Goal: Information Seeking & Learning: Check status

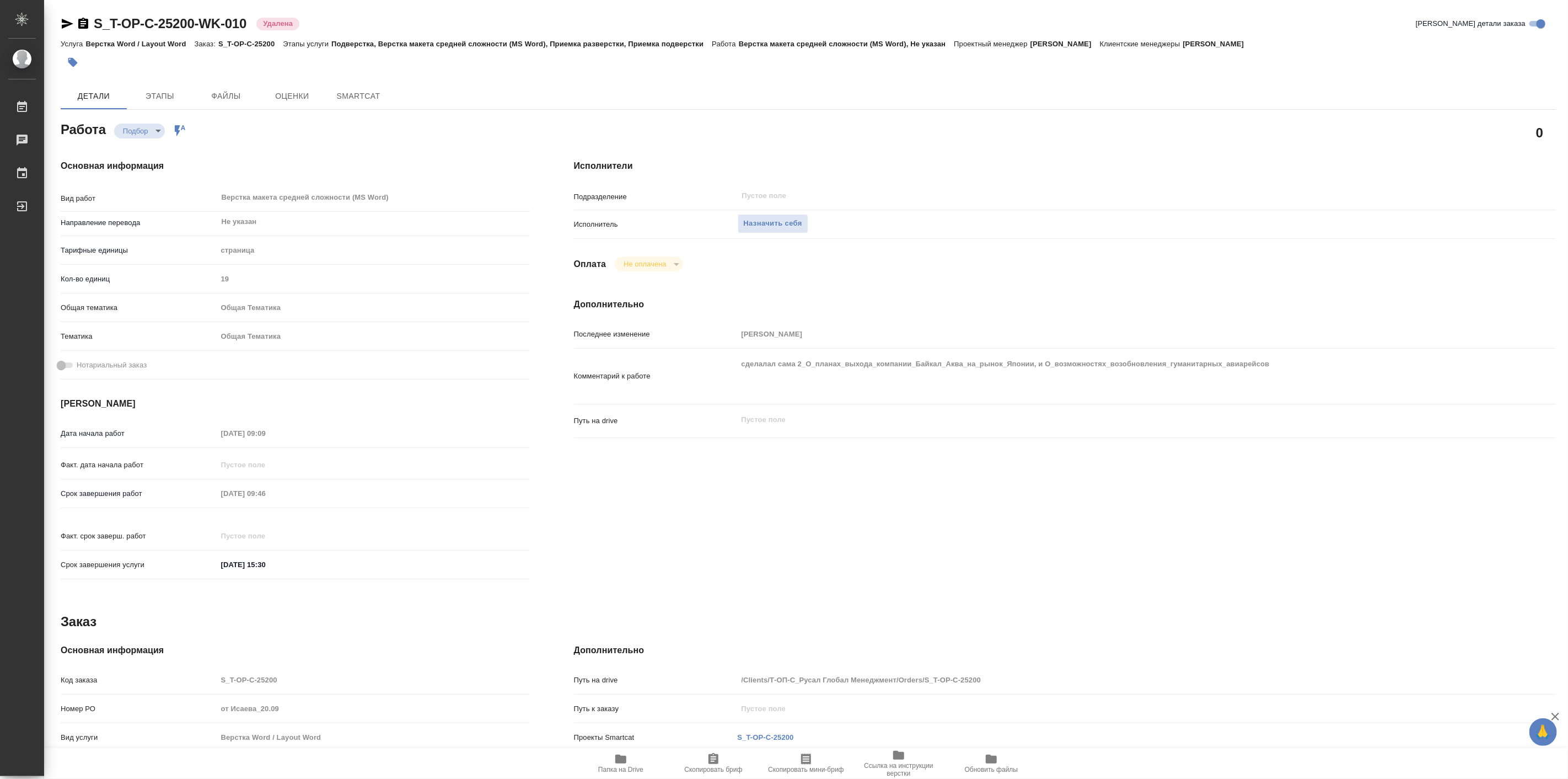
type textarea "x"
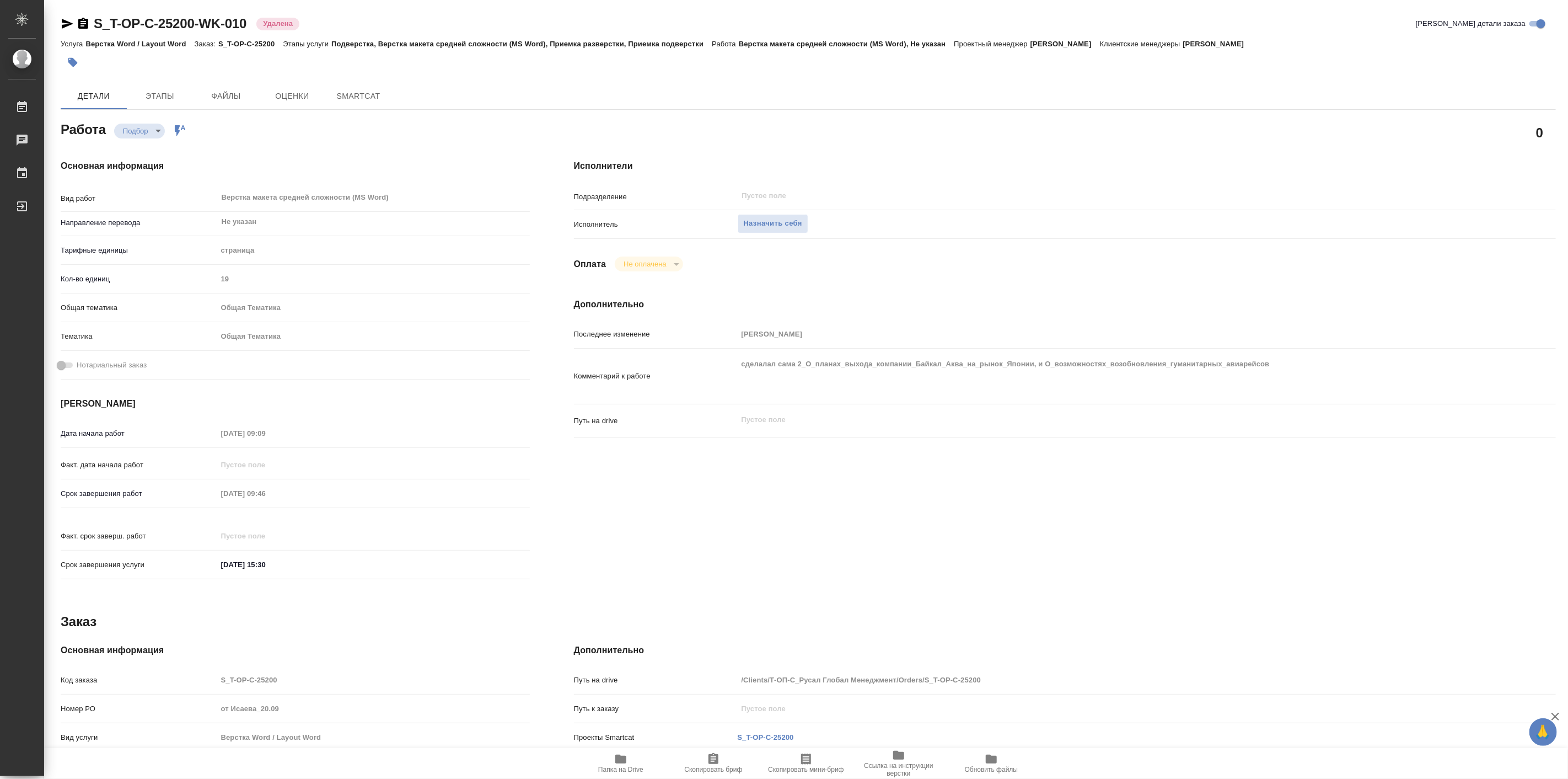
type textarea "x"
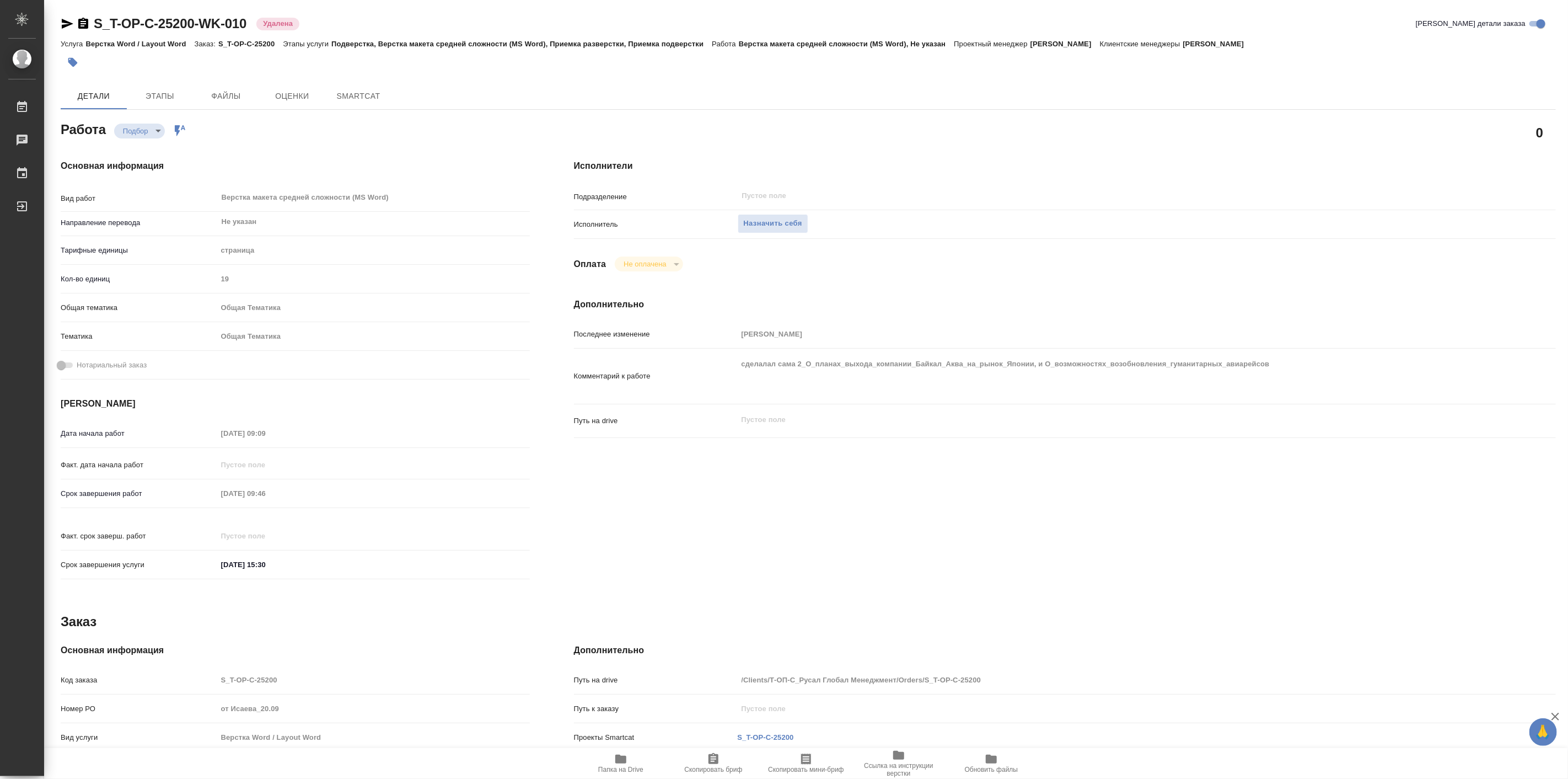
type textarea "x"
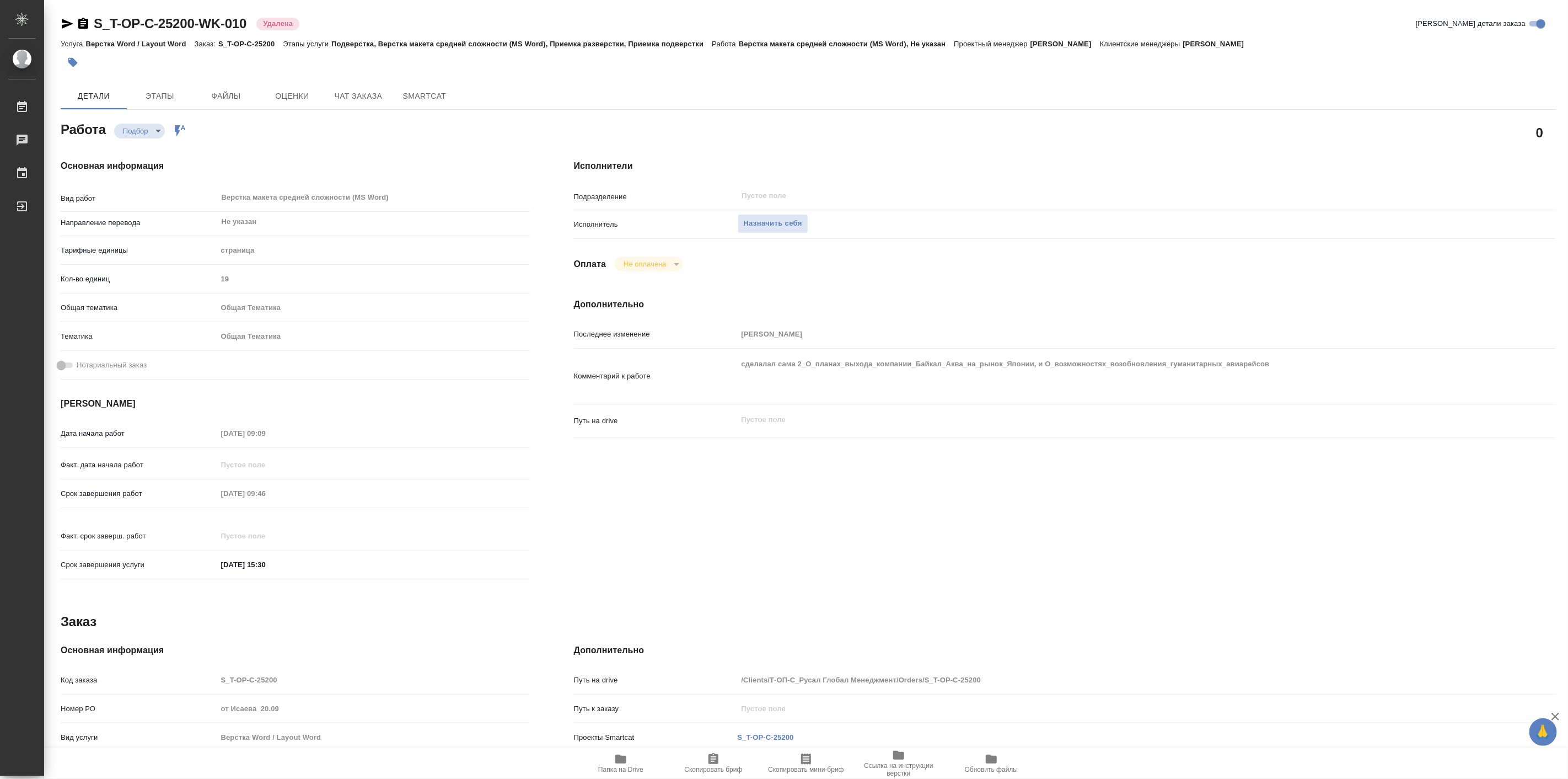
type textarea "x"
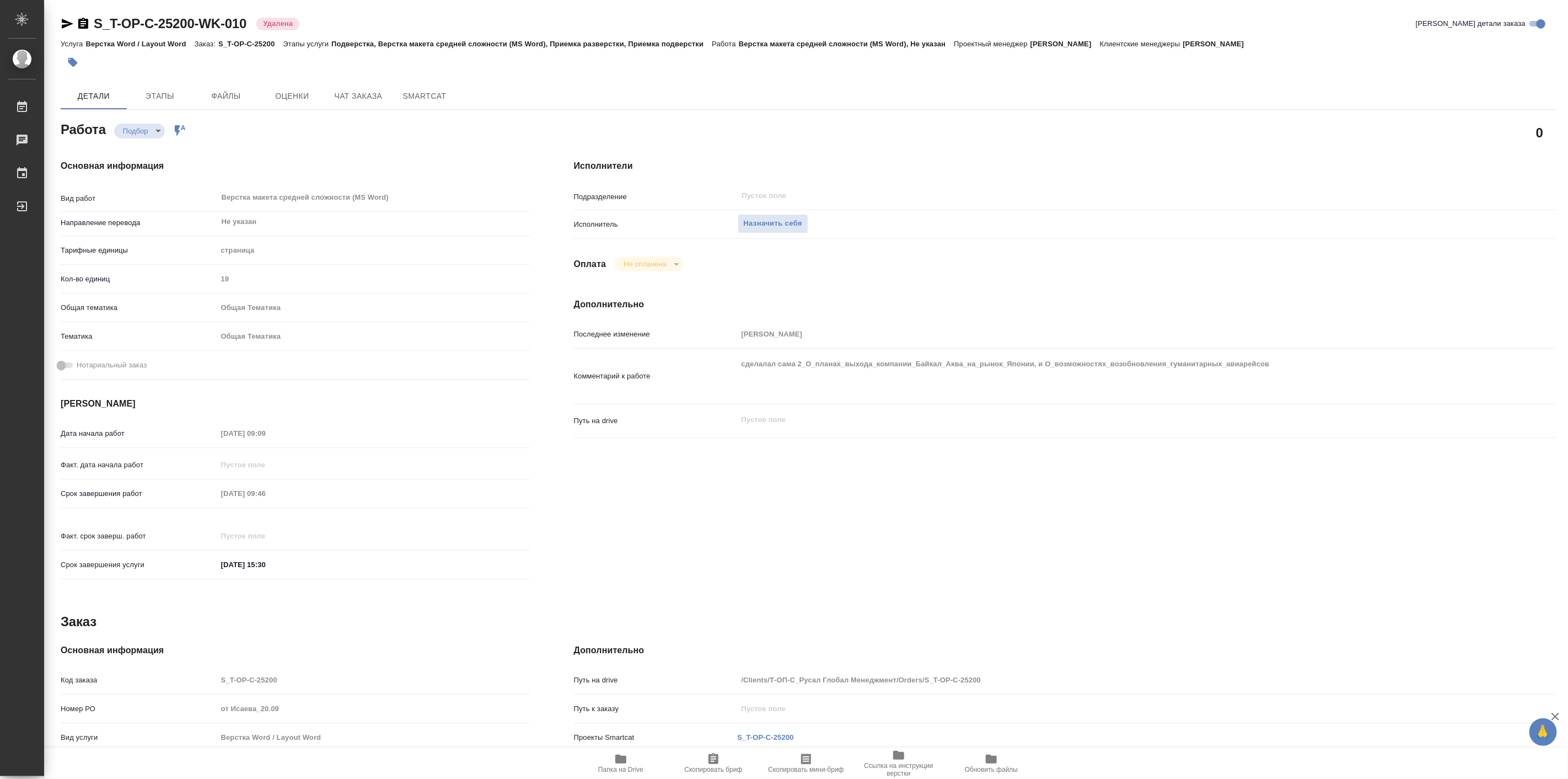
type textarea "x"
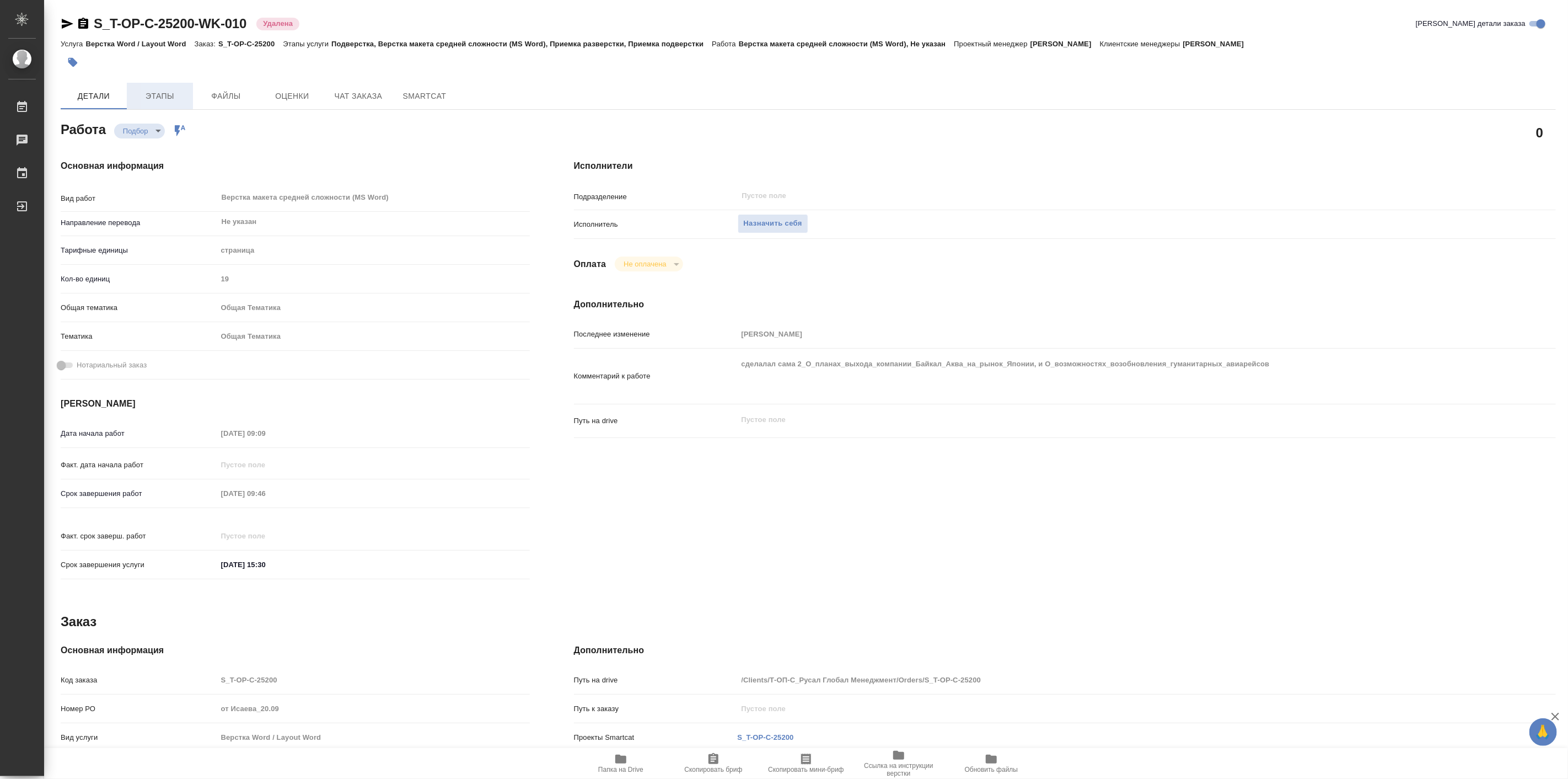
type textarea "x"
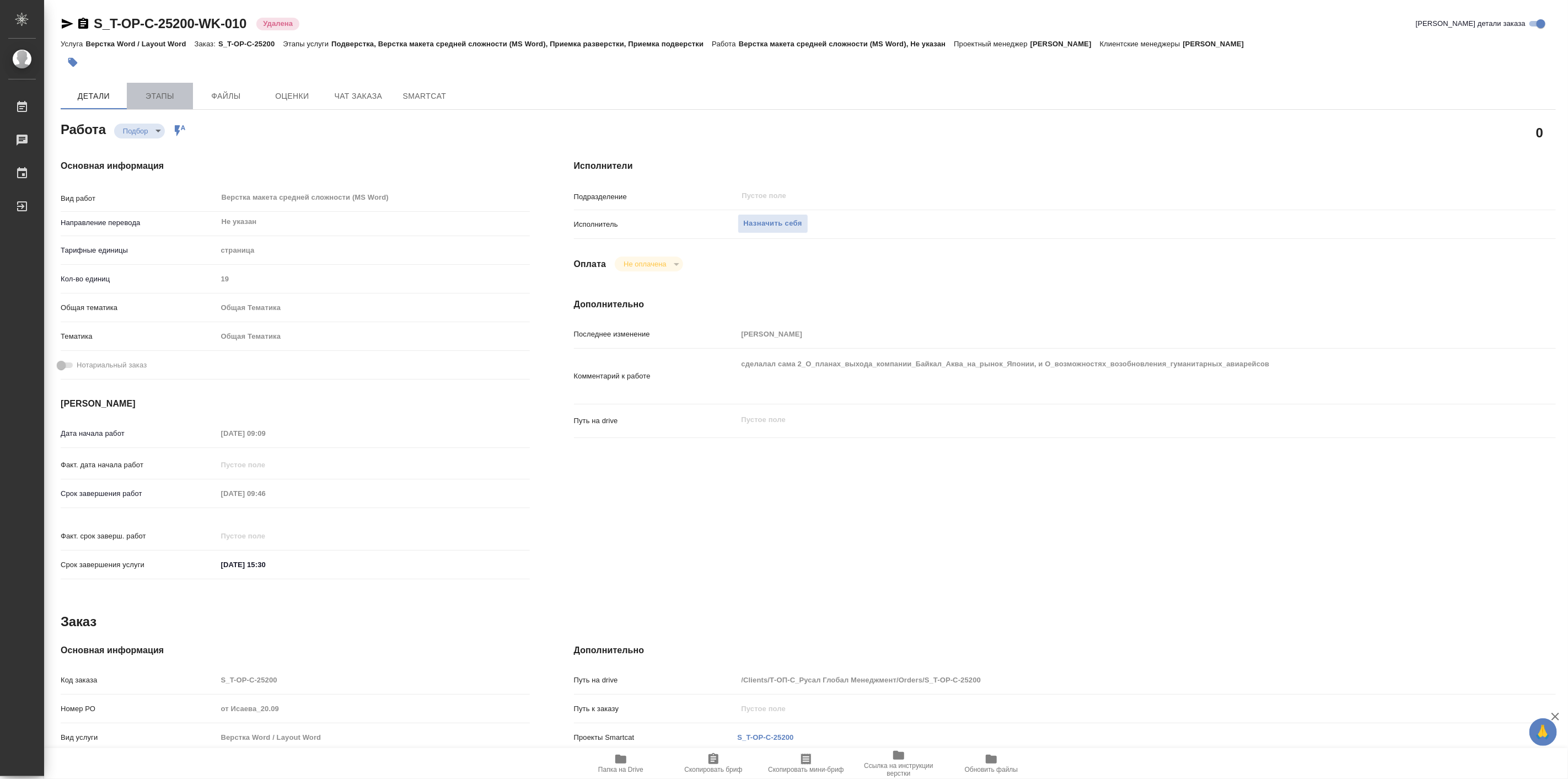
click at [156, 100] on span "Этапы" at bounding box center [160, 96] width 53 height 14
type textarea "x"
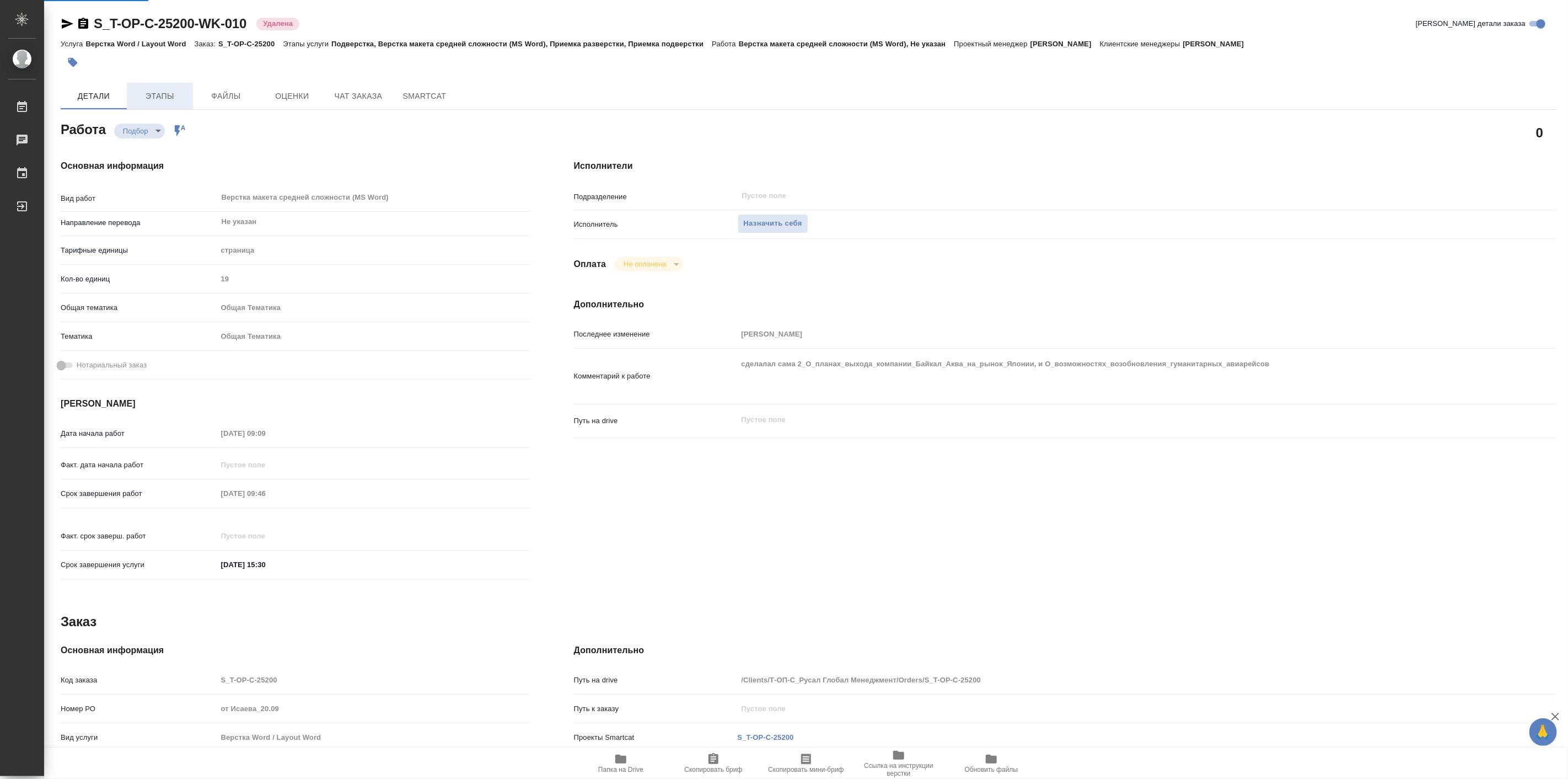
type textarea "x"
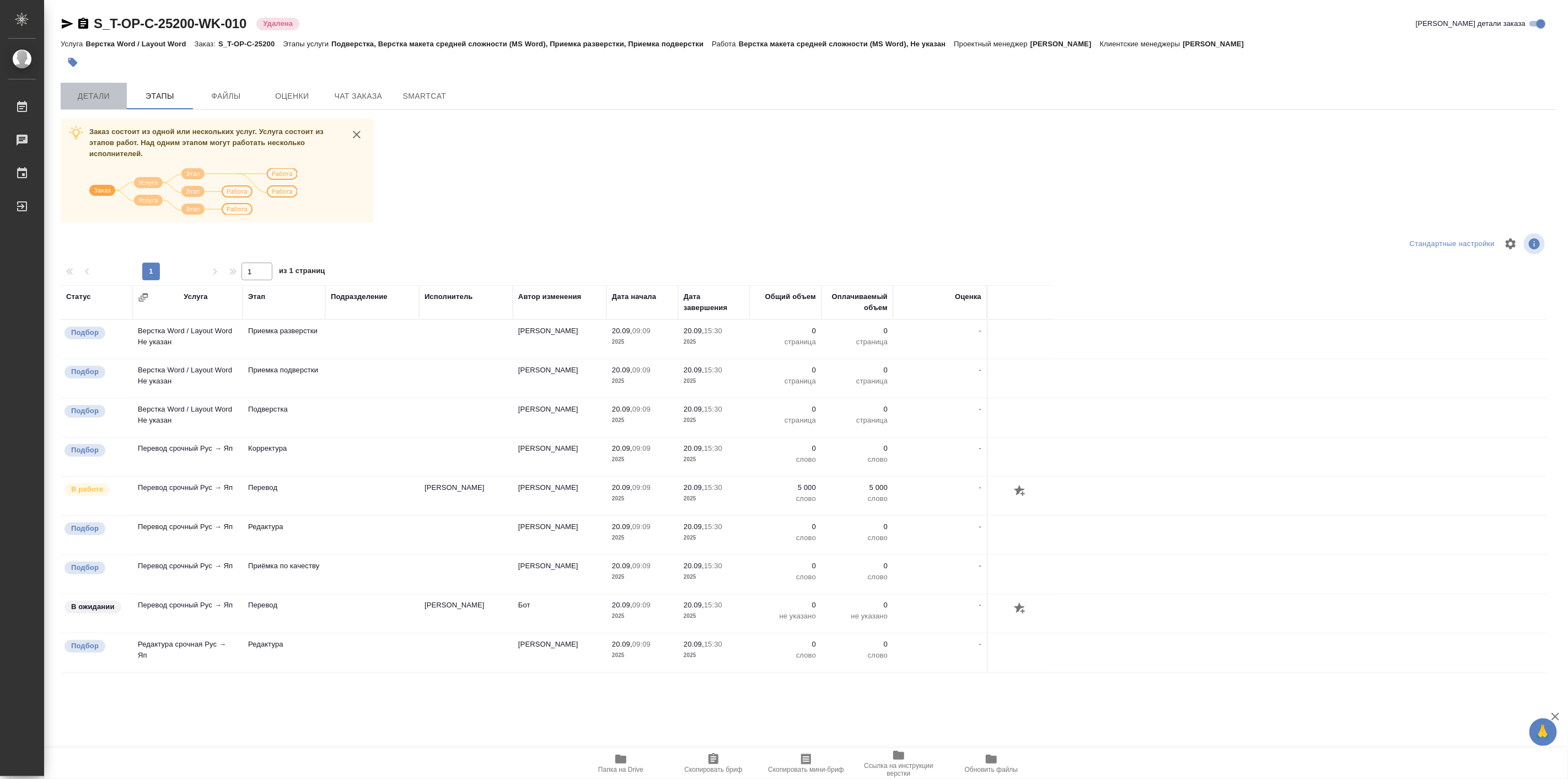
click at [103, 106] on button "Детали" at bounding box center [94, 95] width 66 height 26
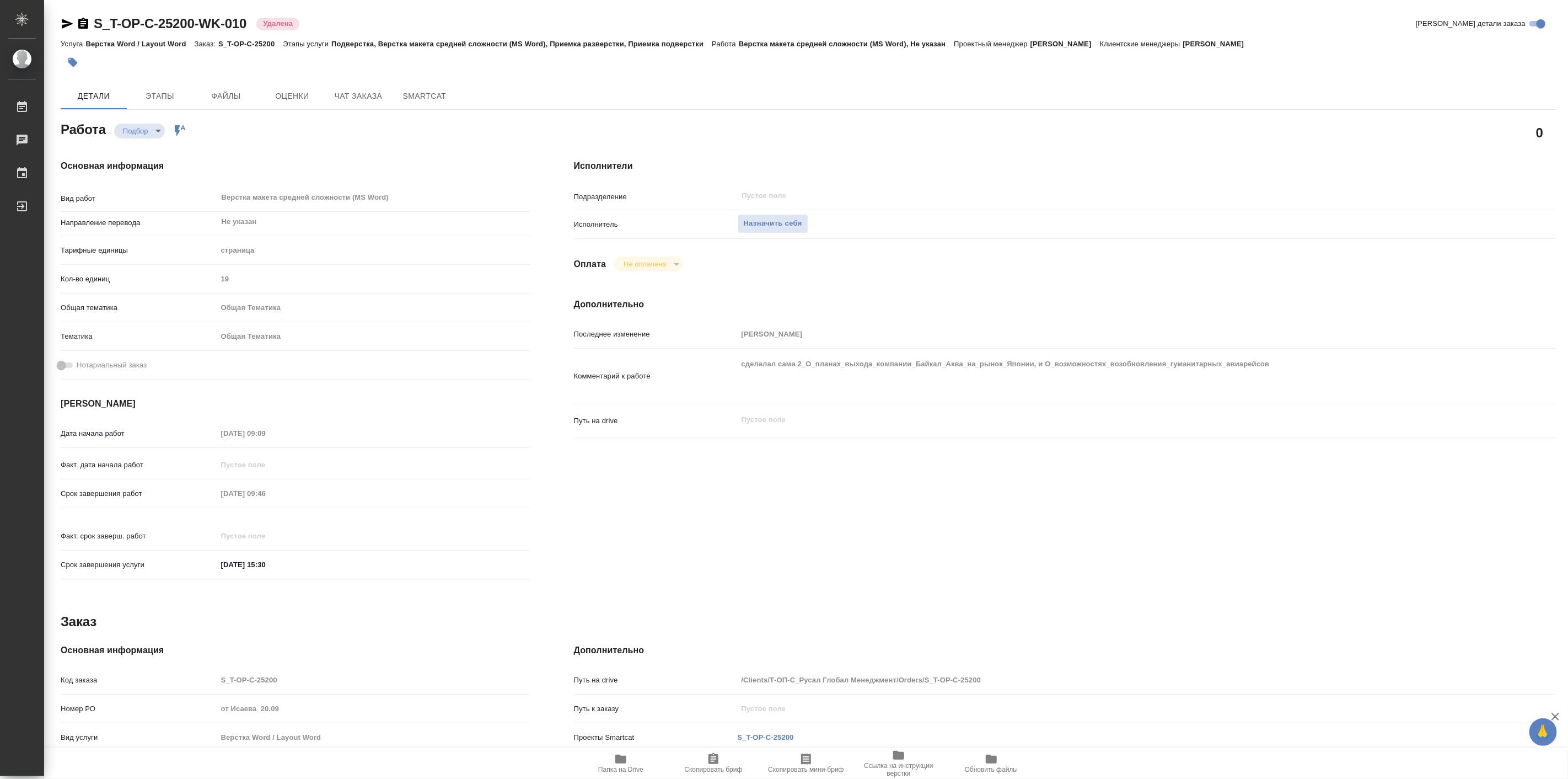
type textarea "x"
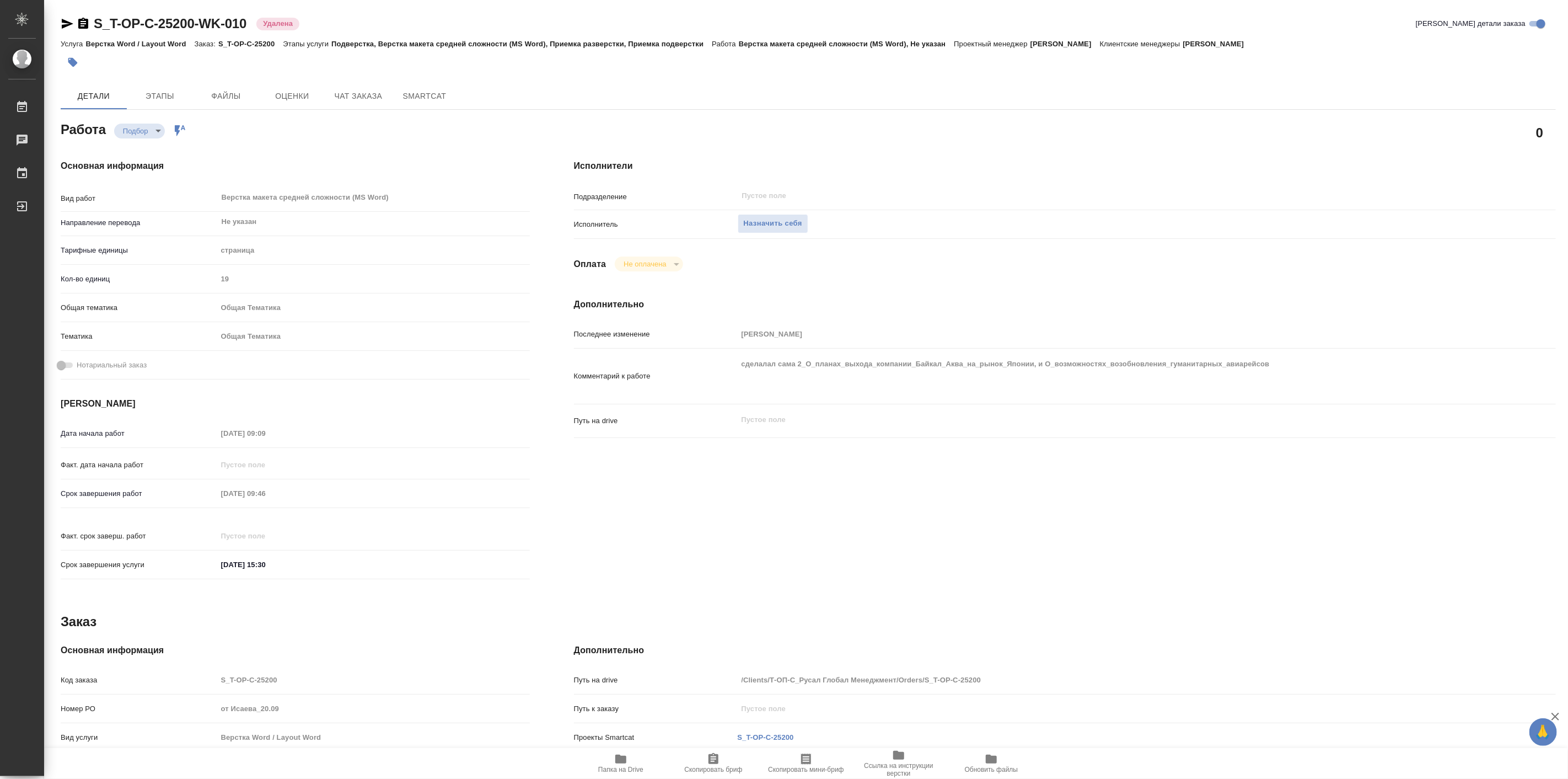
type textarea "x"
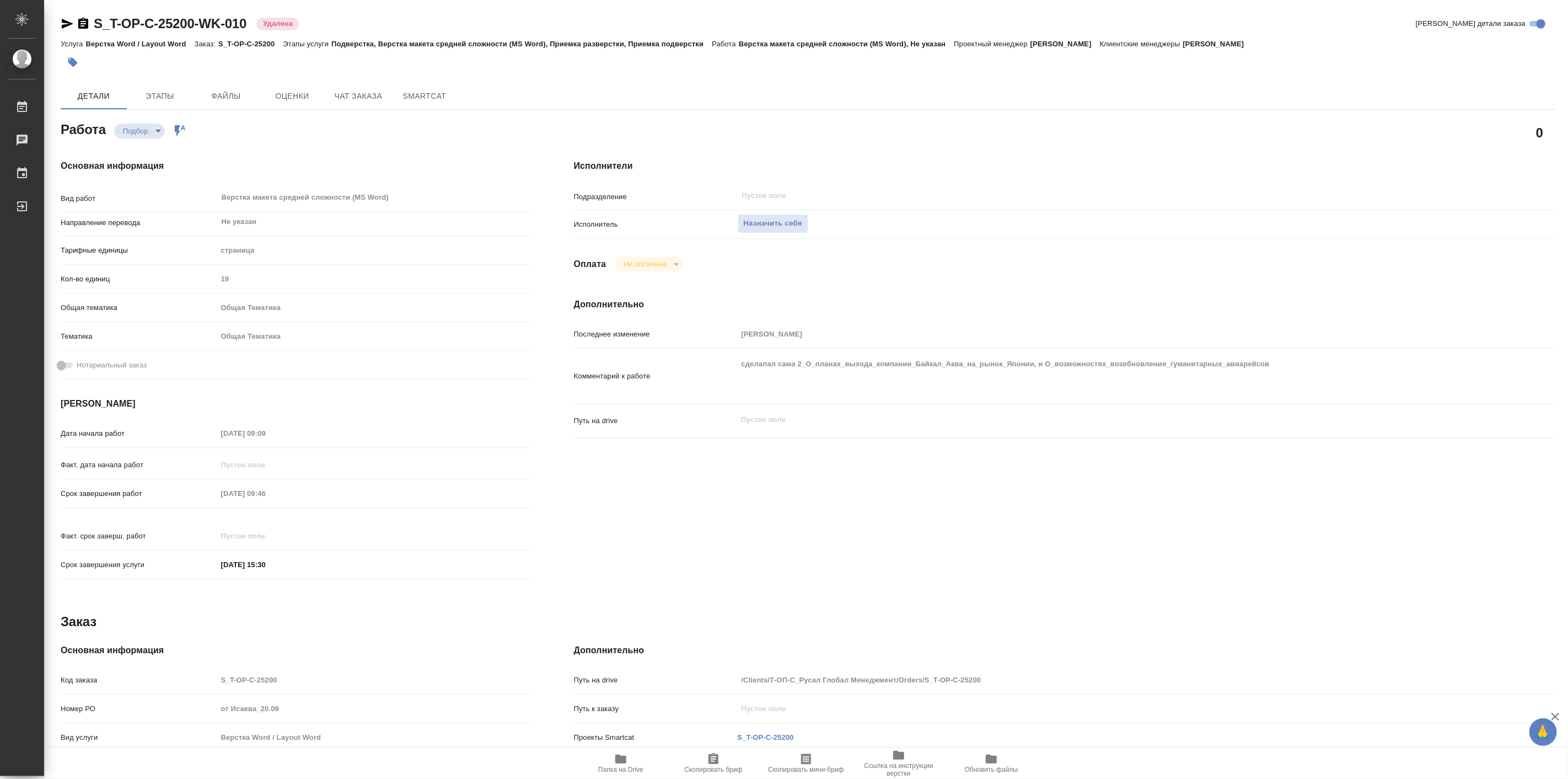
type textarea "x"
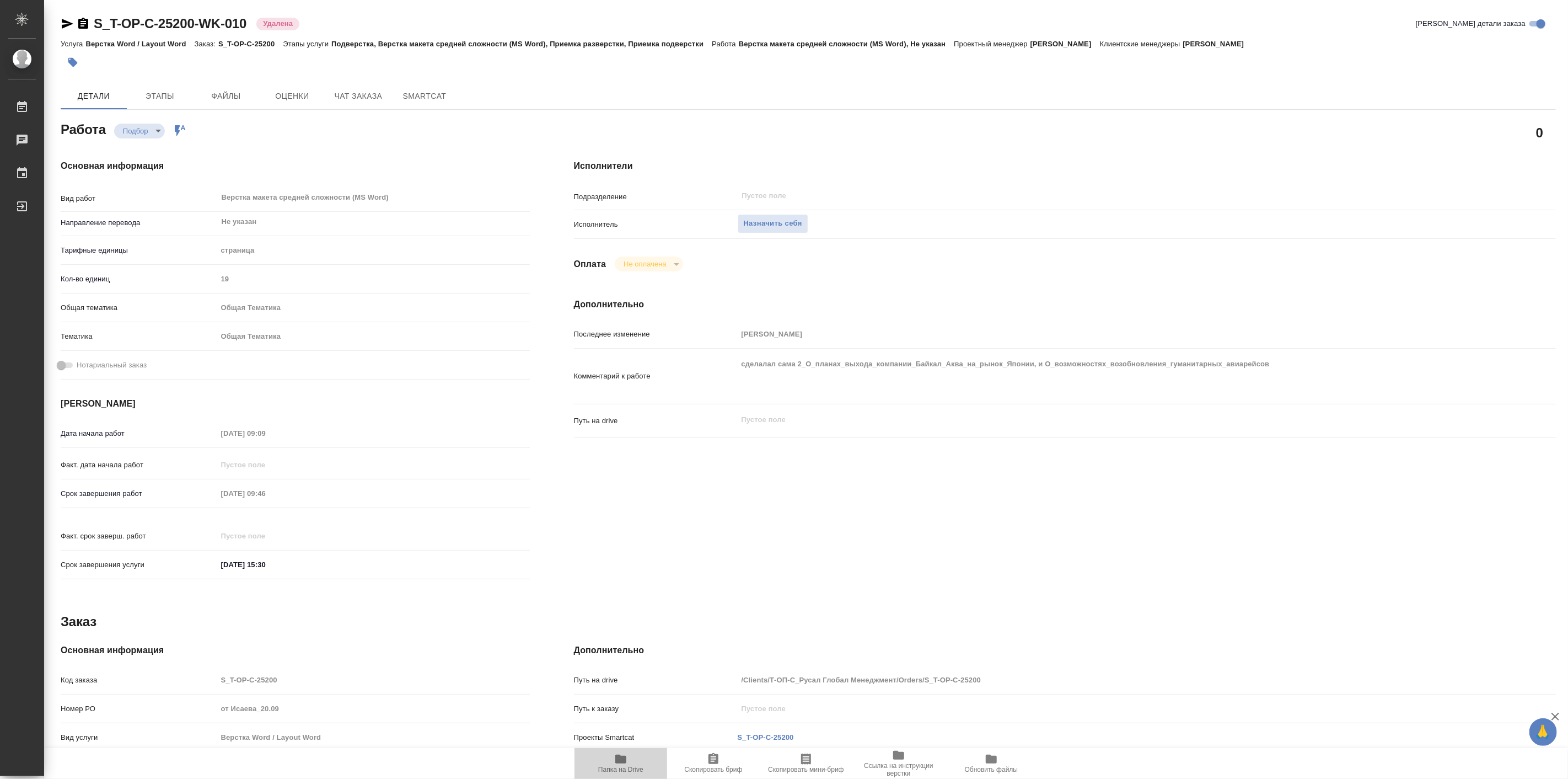
click at [621, 765] on icon "button" at bounding box center [621, 759] width 13 height 13
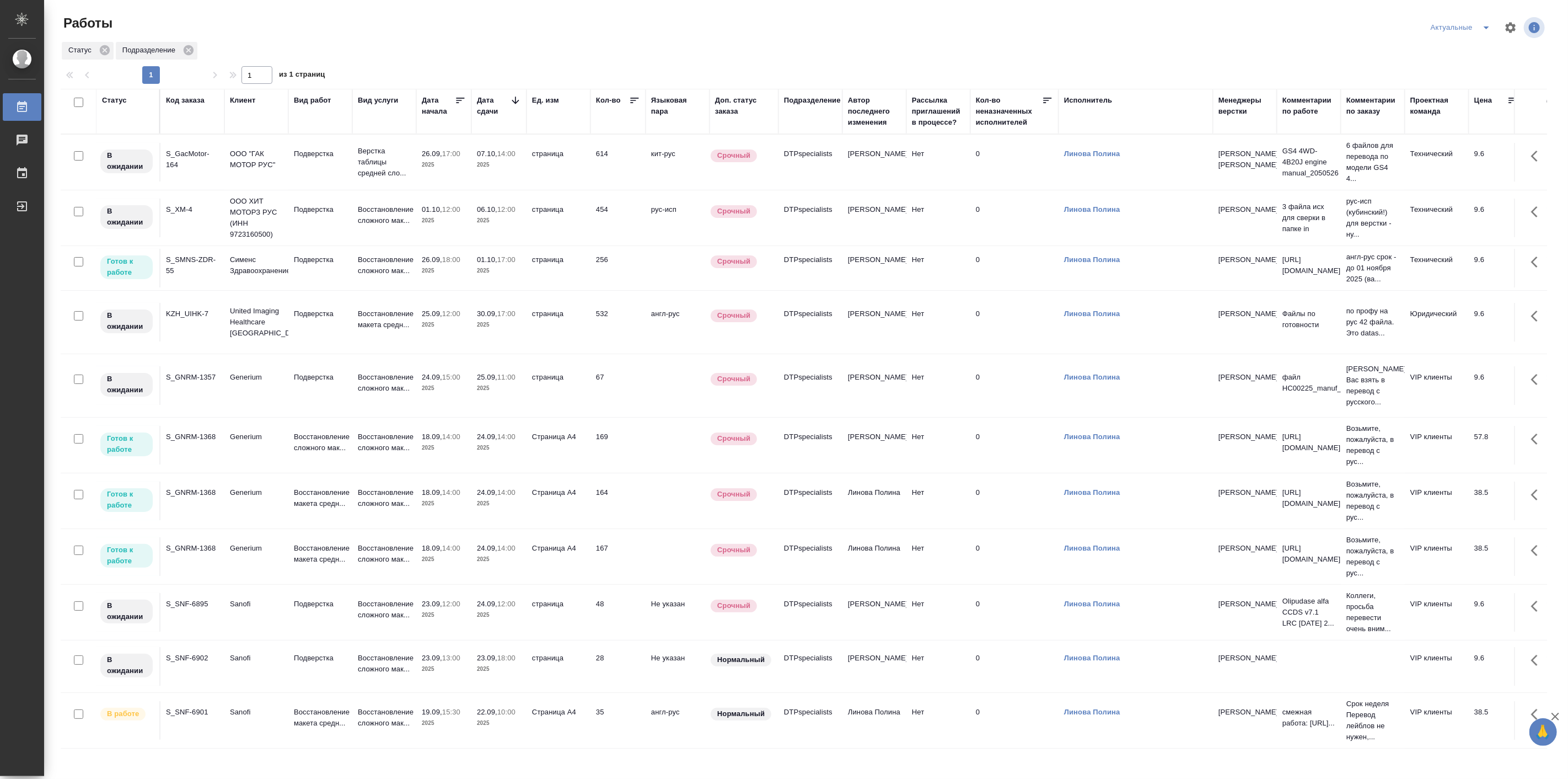
scroll to position [63, 0]
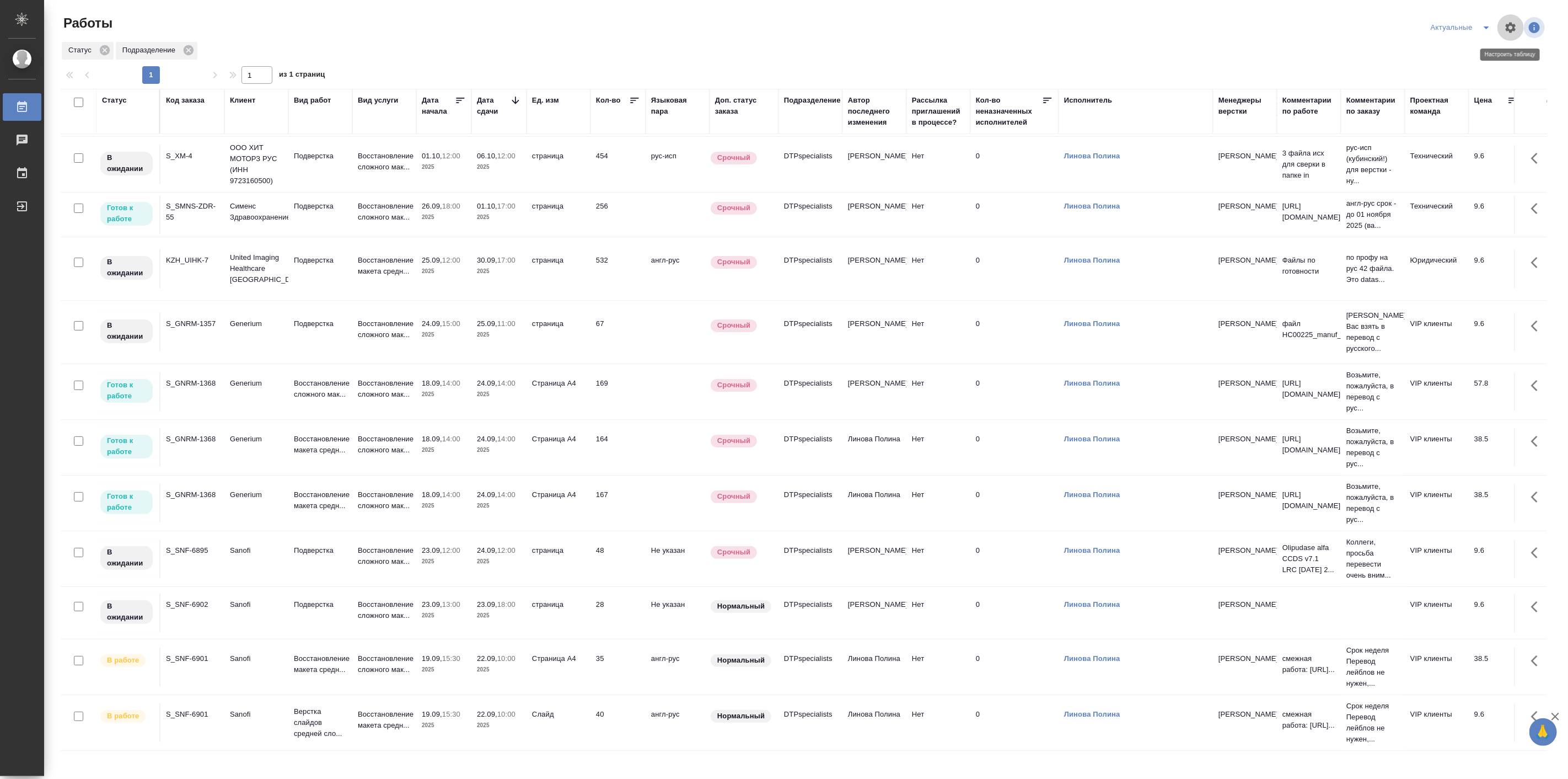
click at [1508, 29] on icon "button" at bounding box center [1511, 27] width 10 height 10
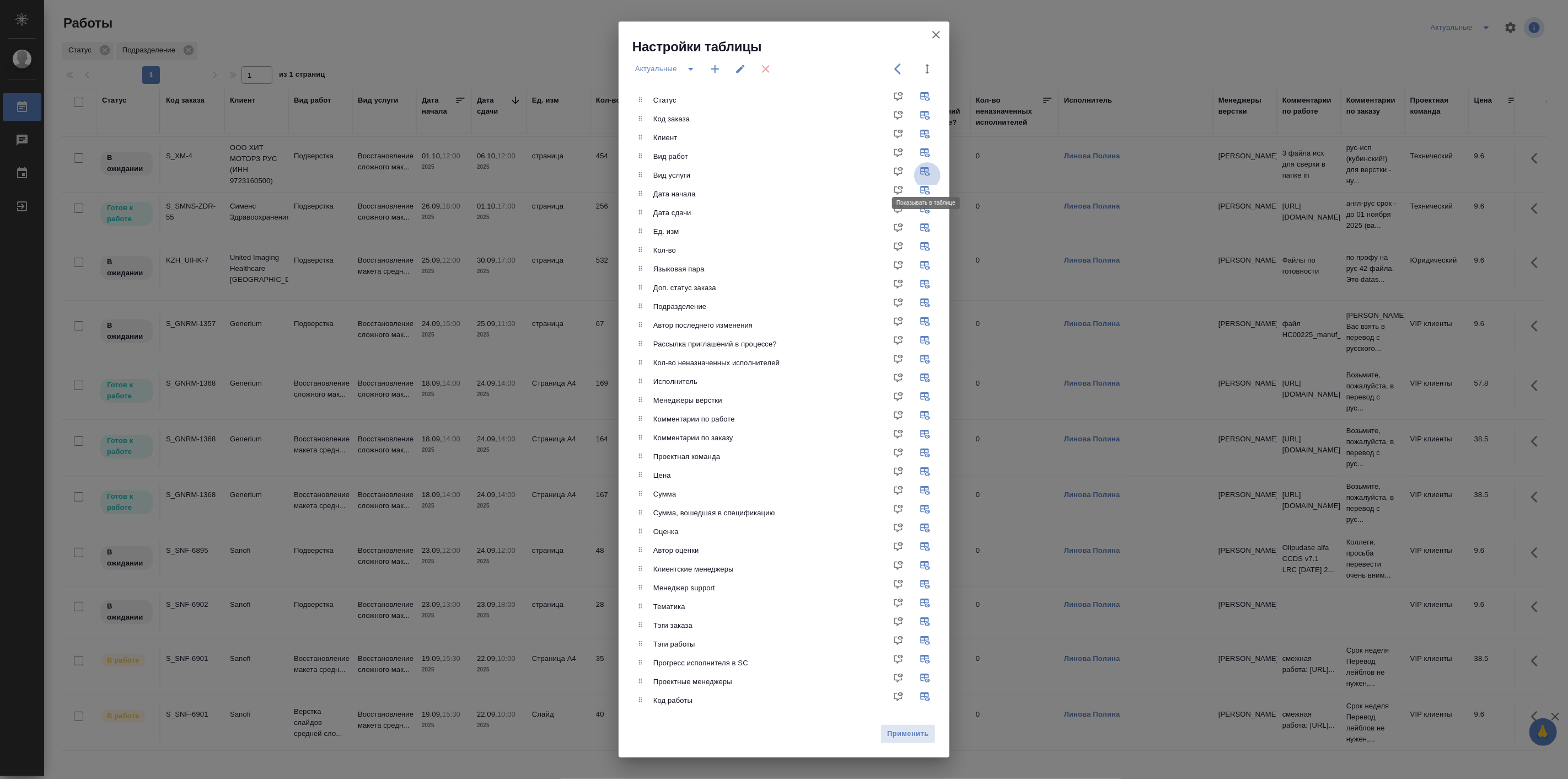
click at [925, 167] on input "checkbox" at bounding box center [927, 175] width 26 height 26
checkbox input "false"
click at [925, 134] on input "checkbox" at bounding box center [927, 138] width 26 height 26
checkbox input "false"
click at [927, 283] on input "checkbox" at bounding box center [927, 288] width 26 height 26
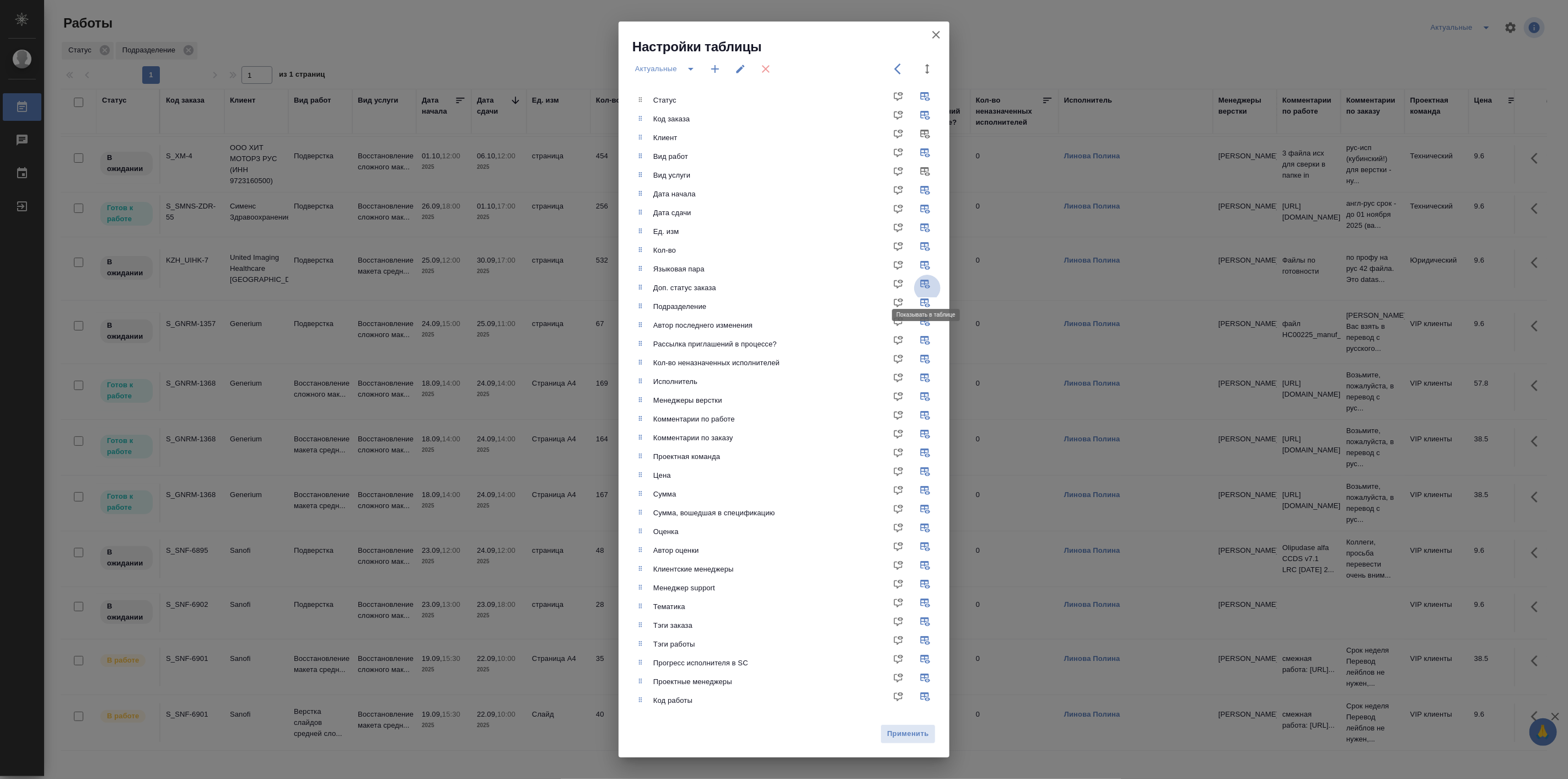
checkbox input "false"
click at [925, 321] on input "checkbox" at bounding box center [927, 325] width 26 height 26
checkbox input "false"
click at [927, 354] on input "checkbox" at bounding box center [927, 363] width 26 height 26
checkbox input "false"
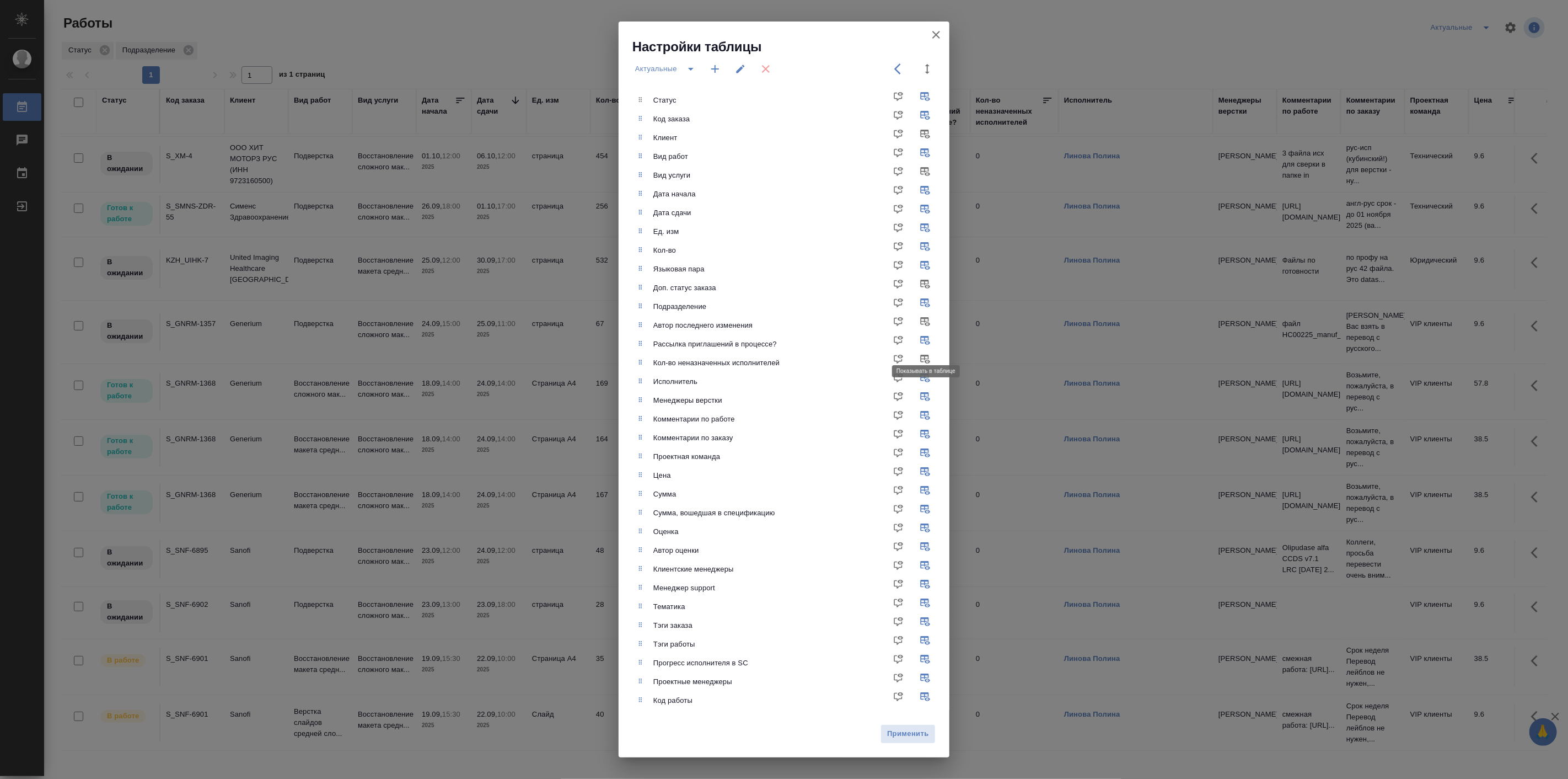
click at [927, 341] on input "checkbox" at bounding box center [927, 344] width 26 height 26
checkbox input "false"
click at [903, 737] on span "Применить" at bounding box center [908, 733] width 43 height 12
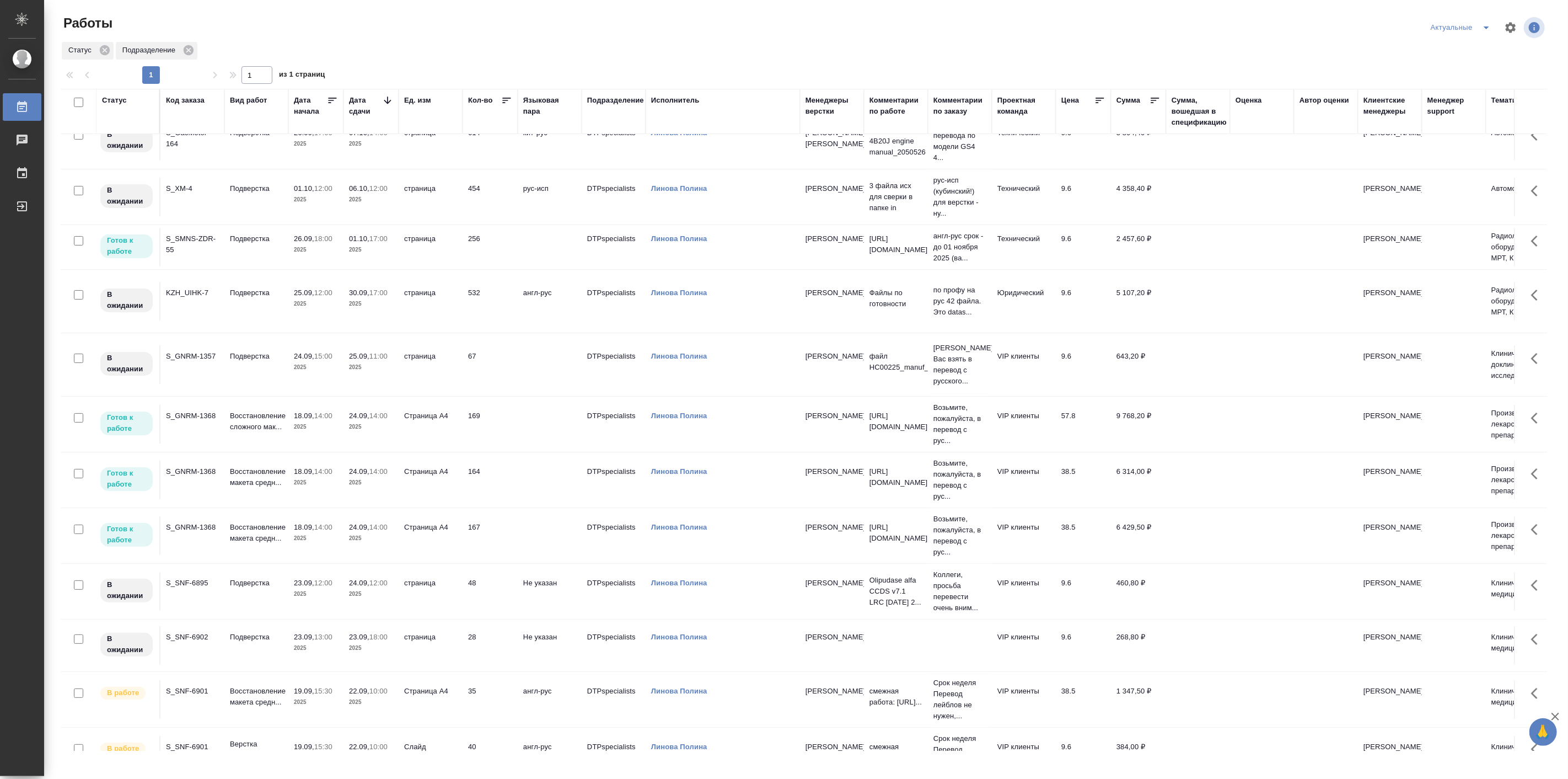
scroll to position [63, 0]
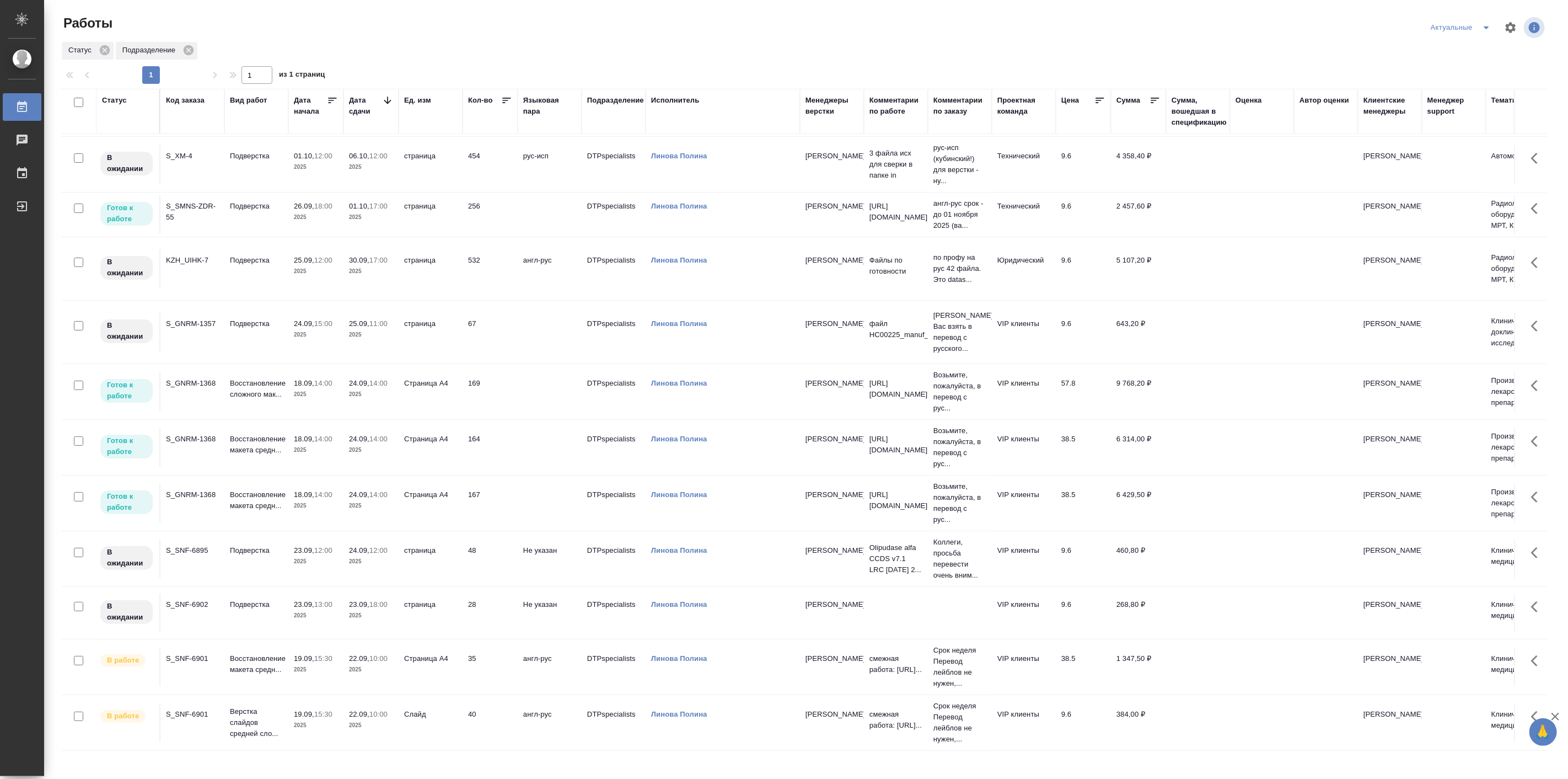
click at [1486, 26] on icon "split button" at bounding box center [1486, 27] width 5 height 3
click at [1454, 85] on li "Мои" at bounding box center [1461, 84] width 72 height 18
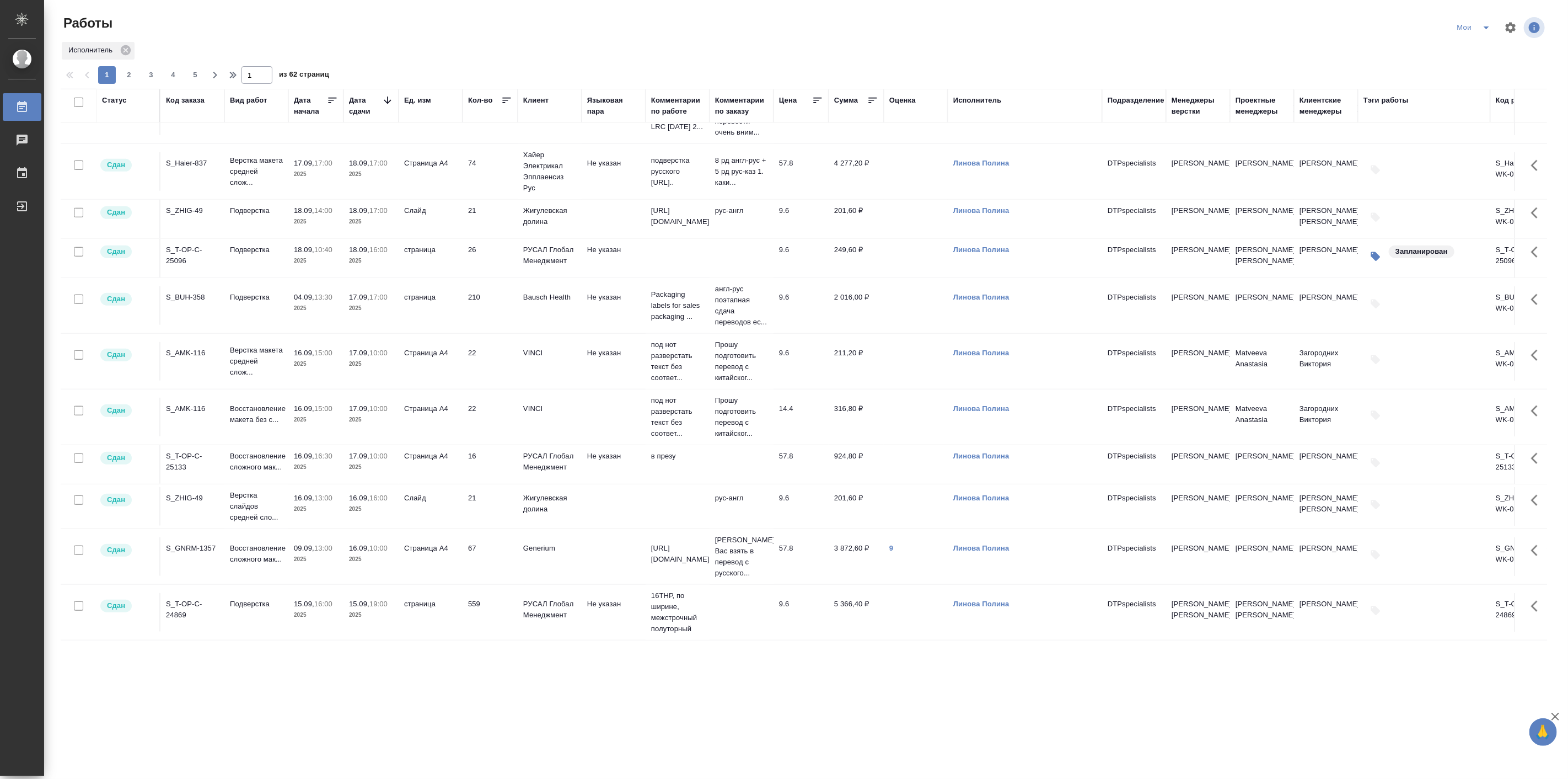
scroll to position [825, 0]
click at [130, 76] on span "2" at bounding box center [129, 75] width 18 height 11
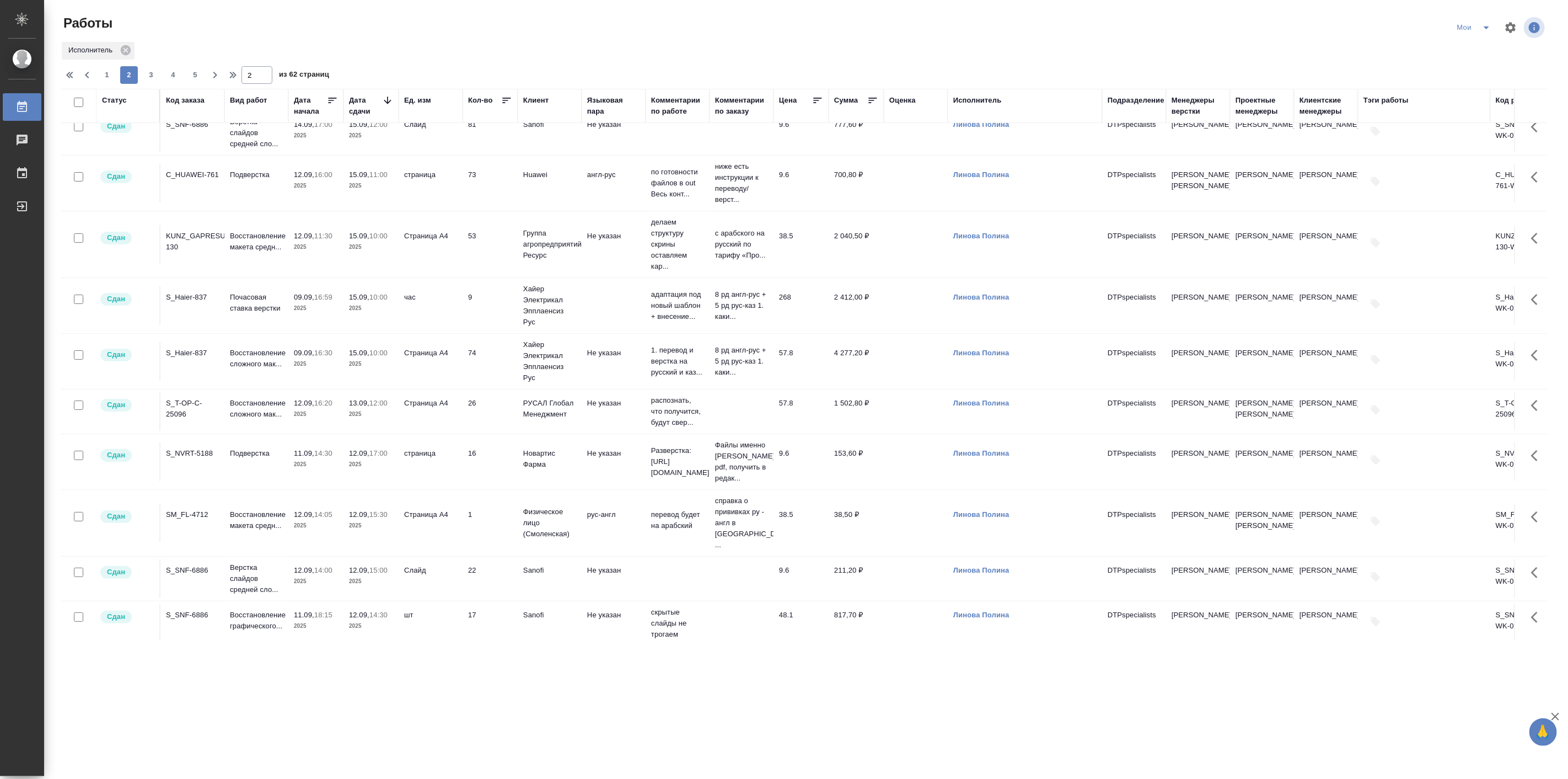
scroll to position [0, 0]
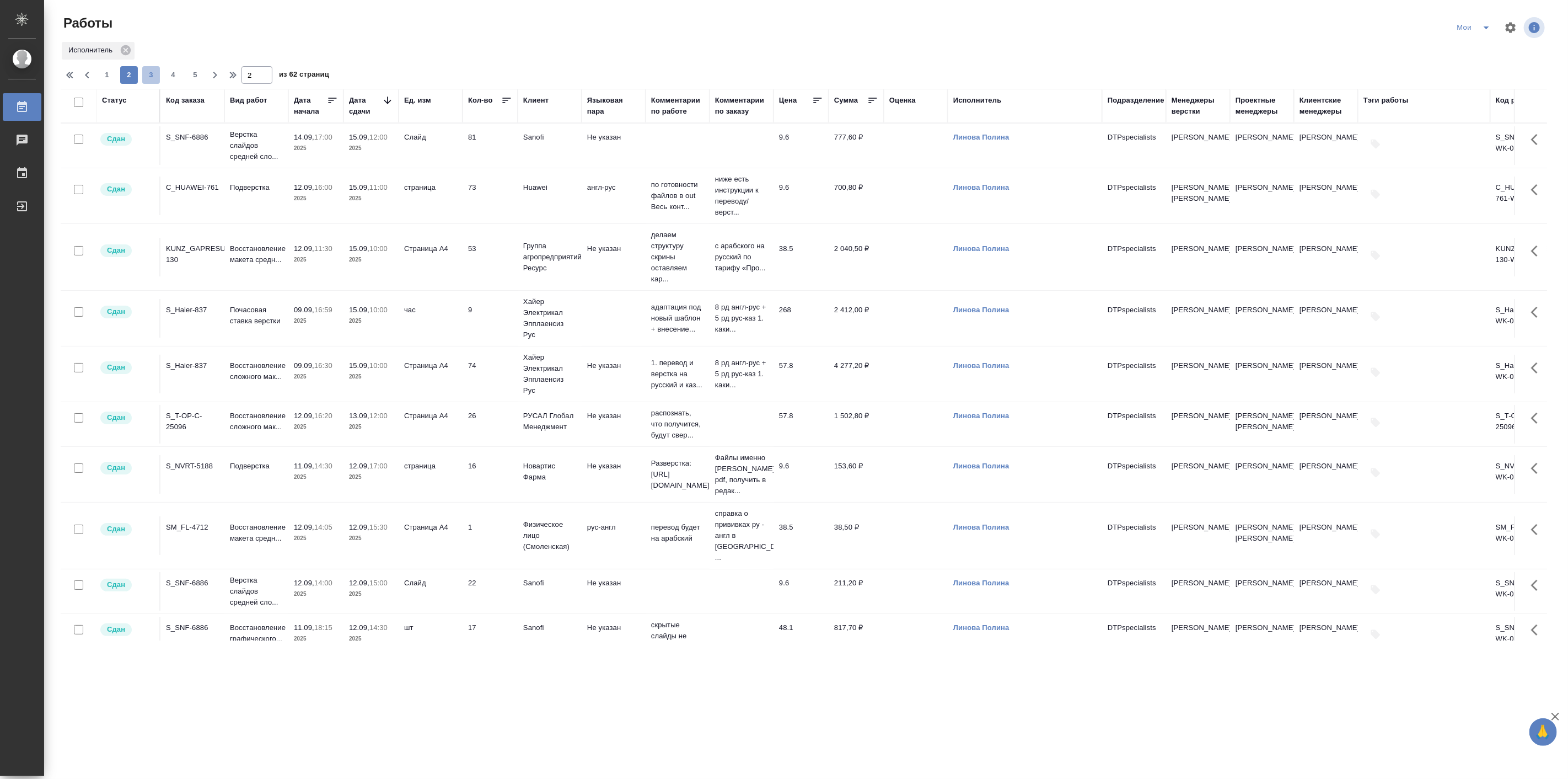
click at [151, 79] on span "3" at bounding box center [151, 75] width 18 height 11
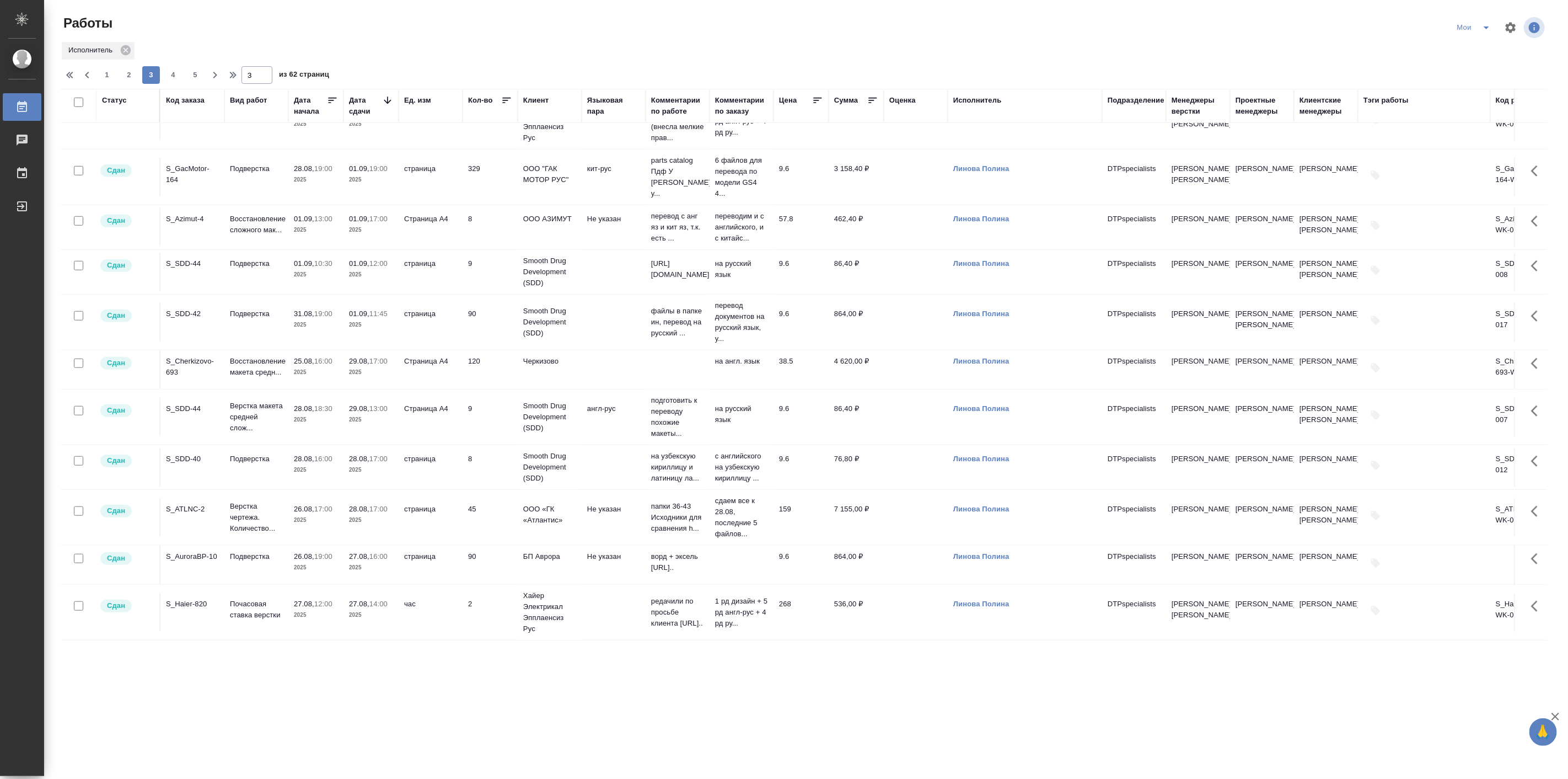
scroll to position [793, 0]
click at [171, 76] on span "4" at bounding box center [173, 75] width 18 height 11
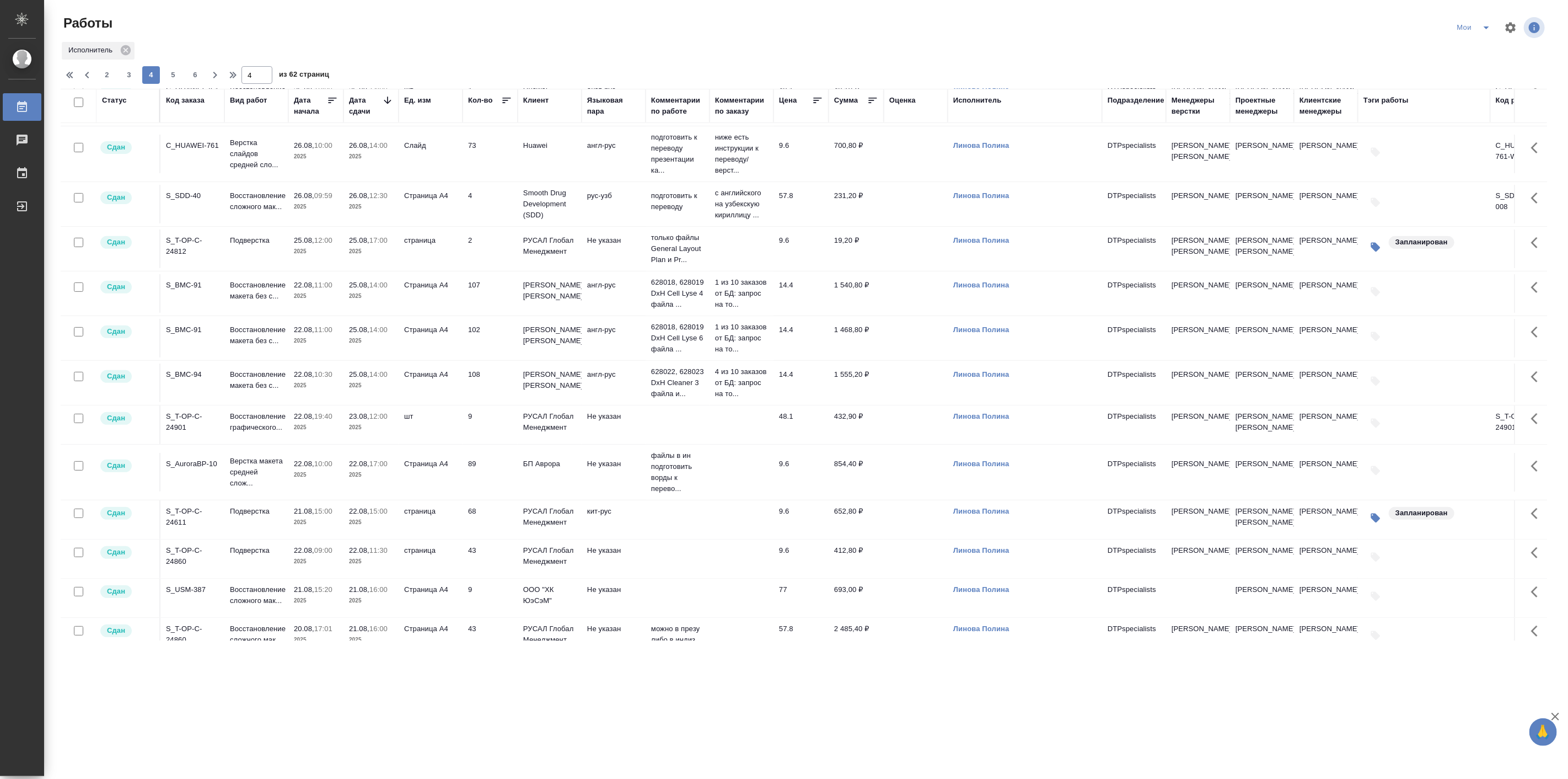
scroll to position [0, 0]
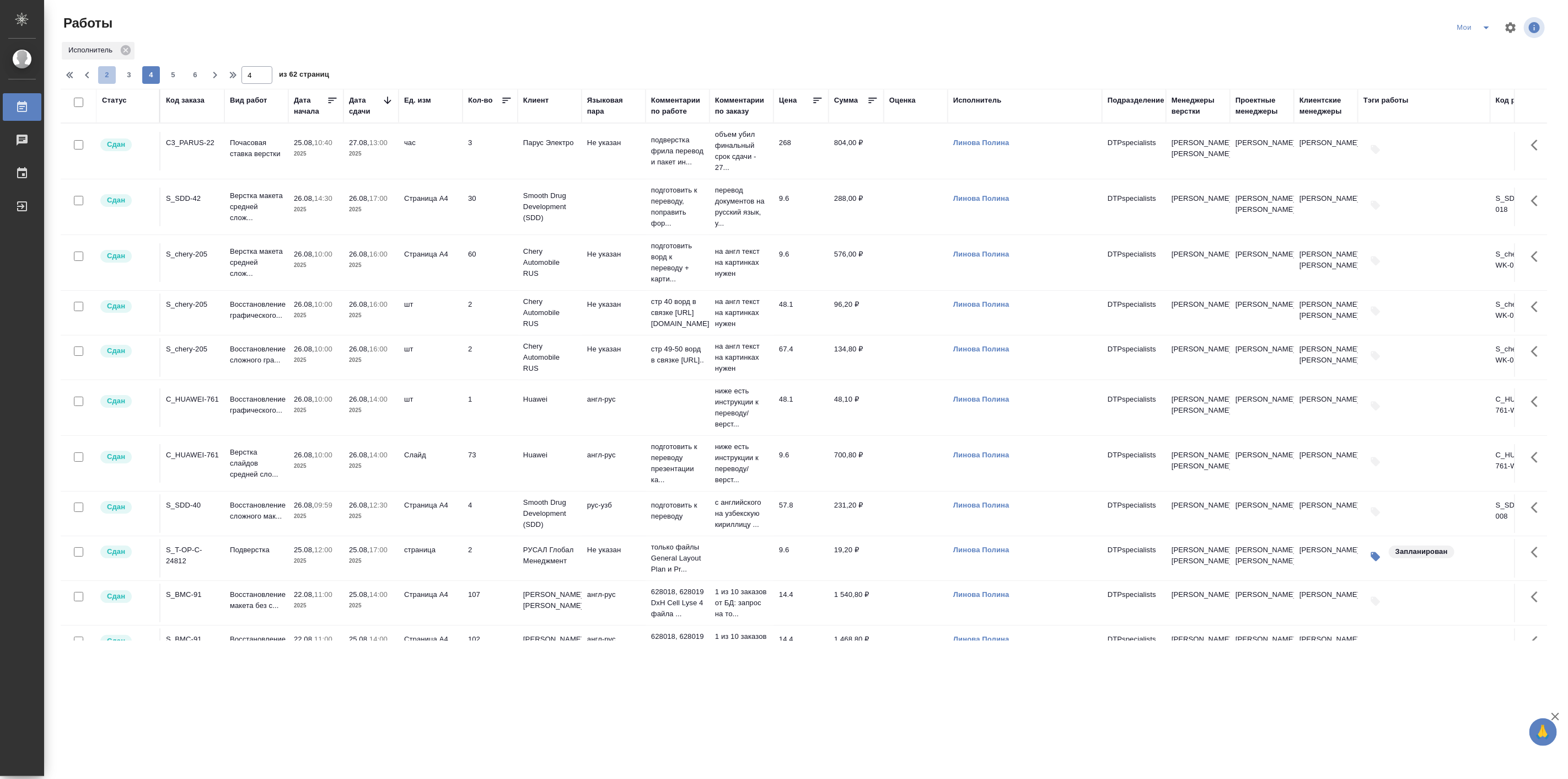
click at [99, 79] on span "2" at bounding box center [107, 75] width 18 height 11
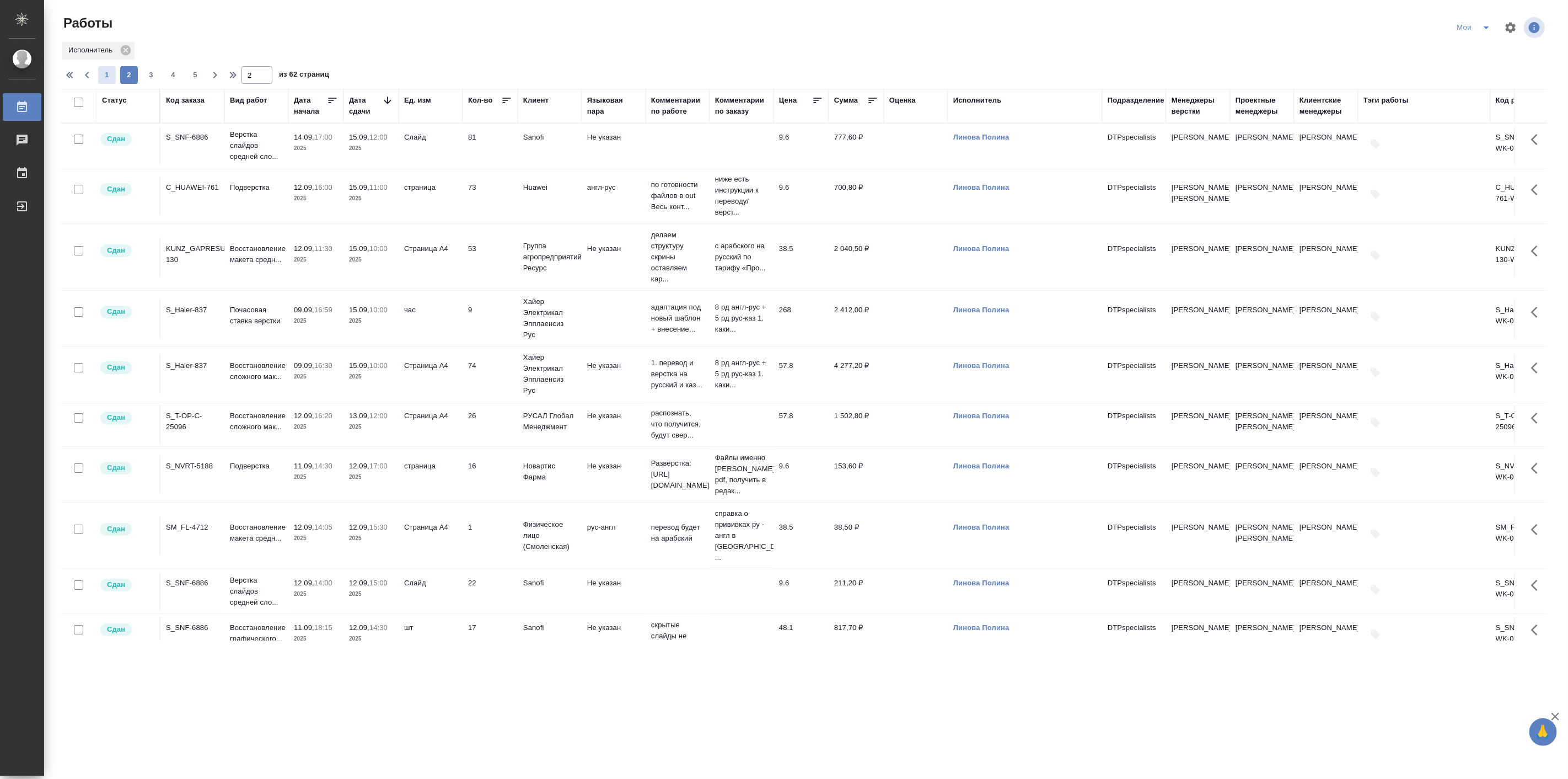
click at [107, 77] on span "1" at bounding box center [107, 75] width 18 height 11
type input "1"
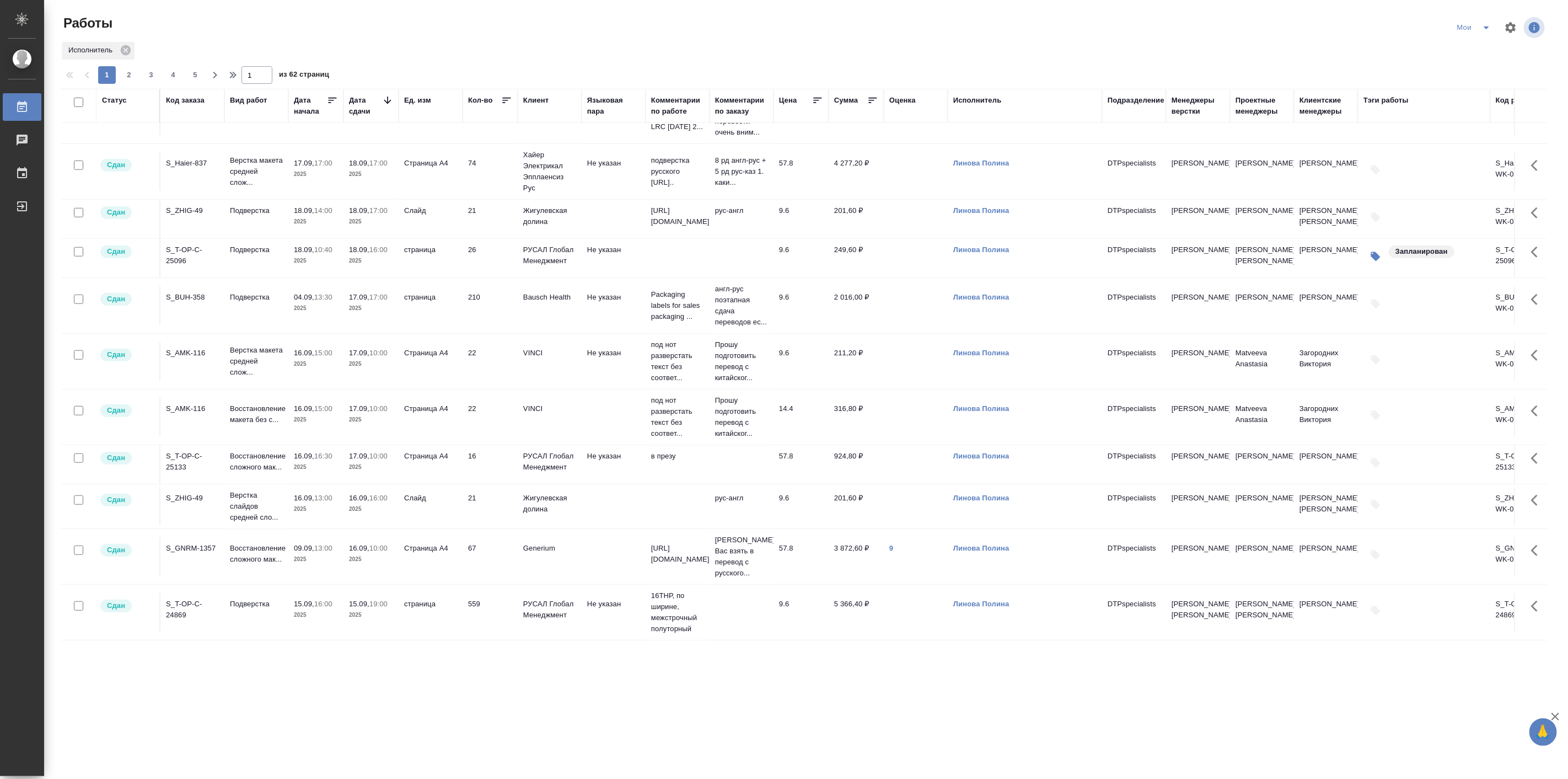
scroll to position [825, 0]
click at [892, 544] on link "9" at bounding box center [891, 547] width 4 height 9
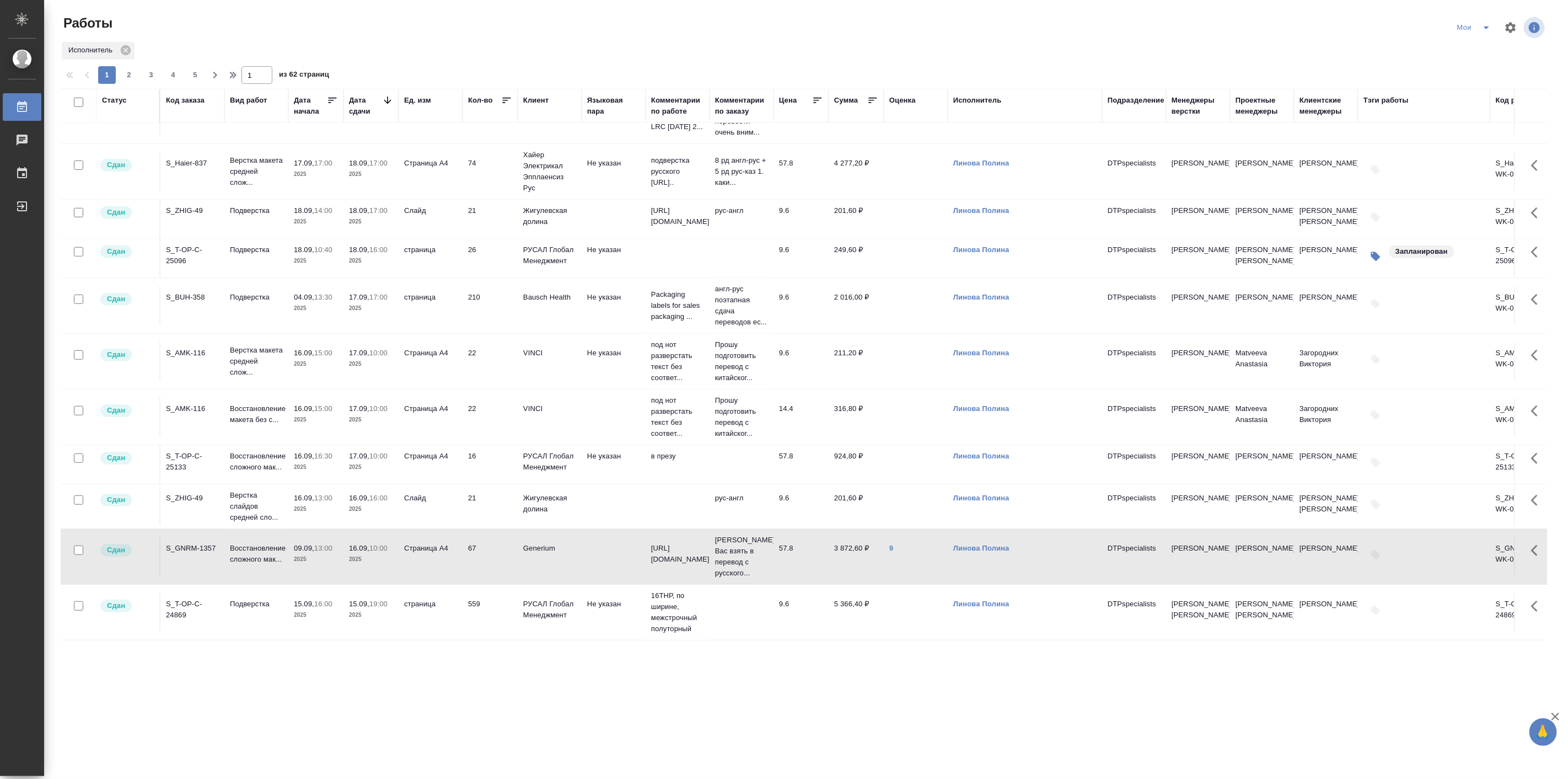
click at [286, 541] on td "Восстановление сложного мак..." at bounding box center [256, 556] width 64 height 39
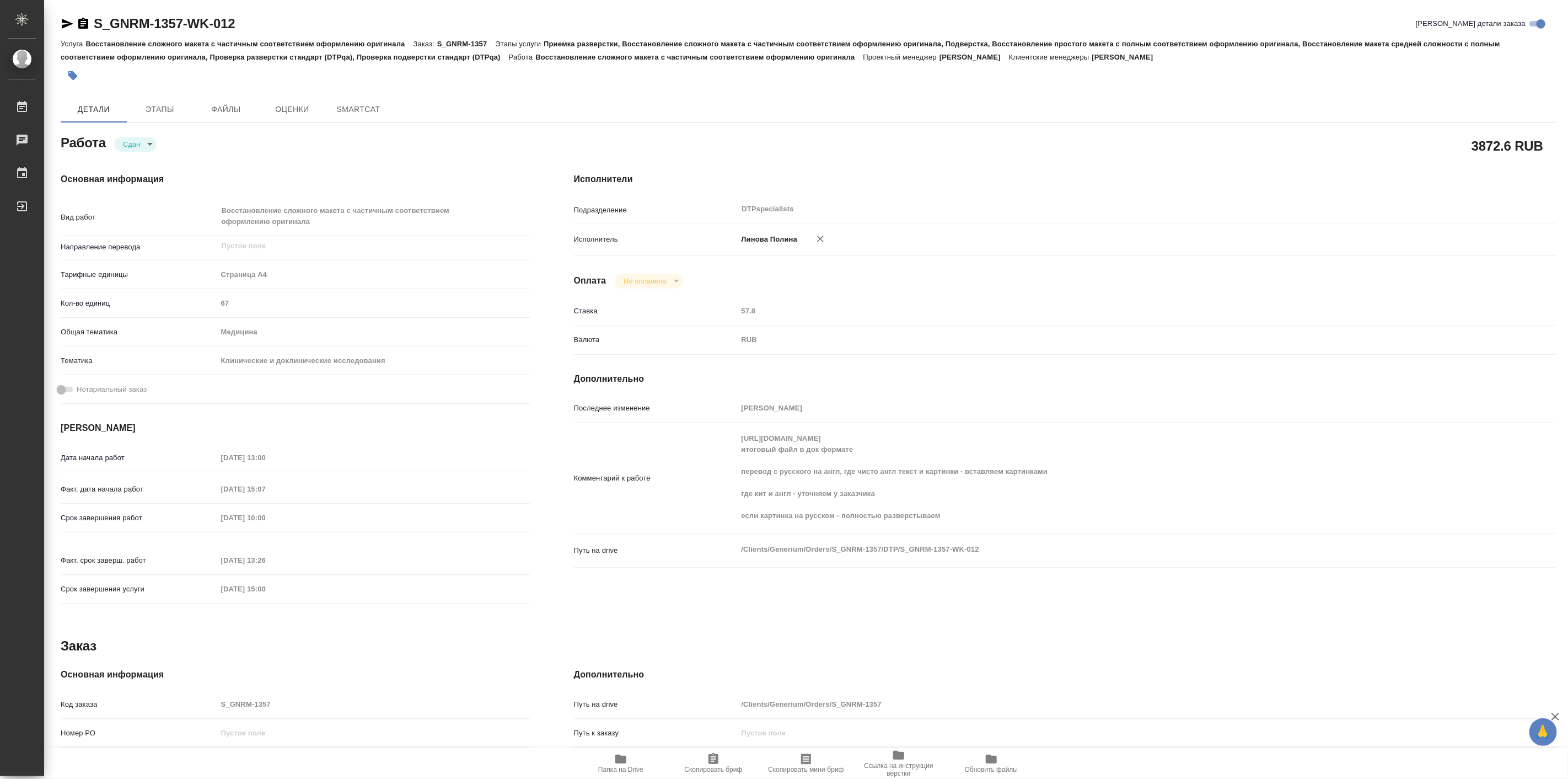
type textarea "x"
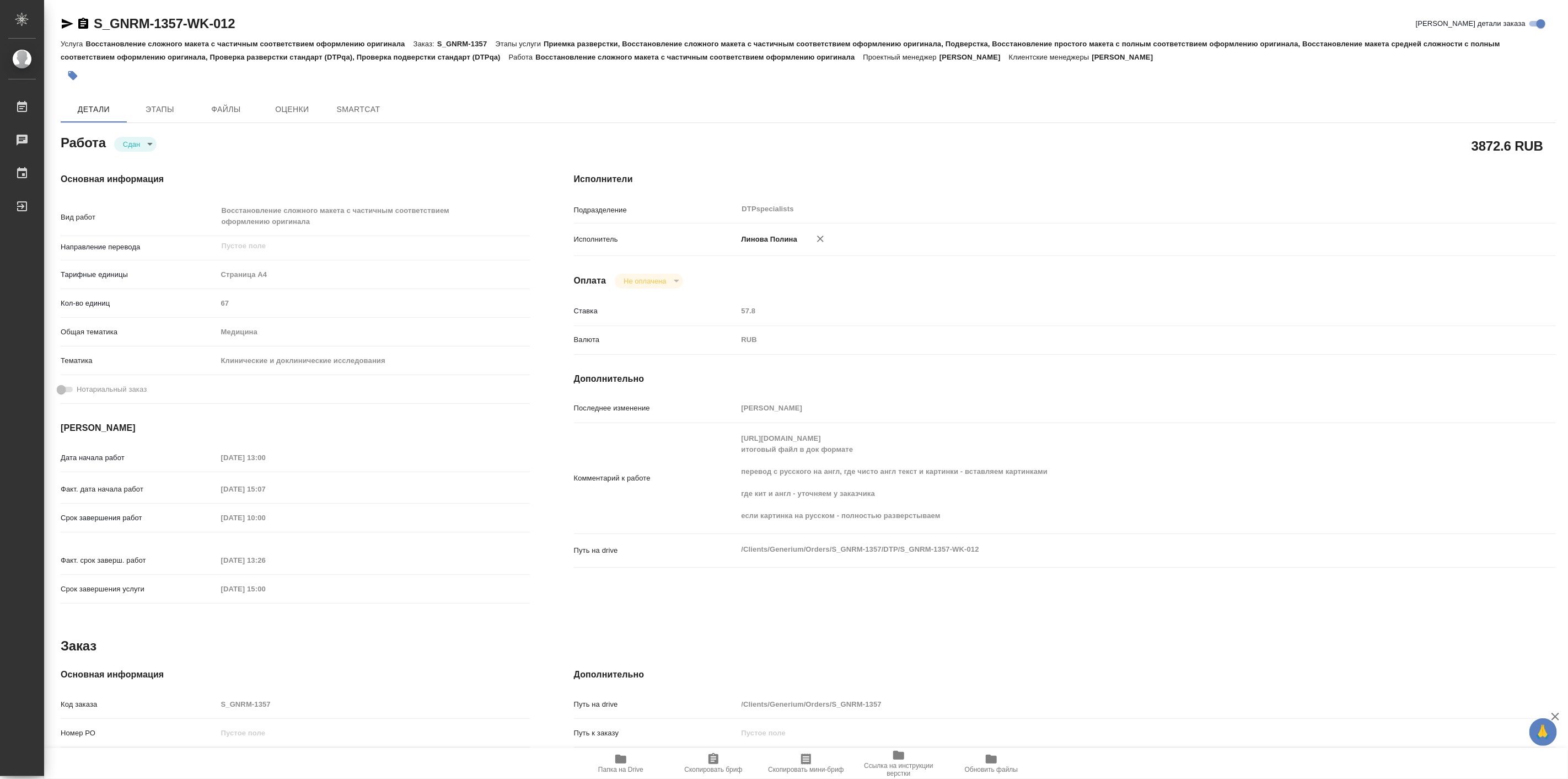
type textarea "x"
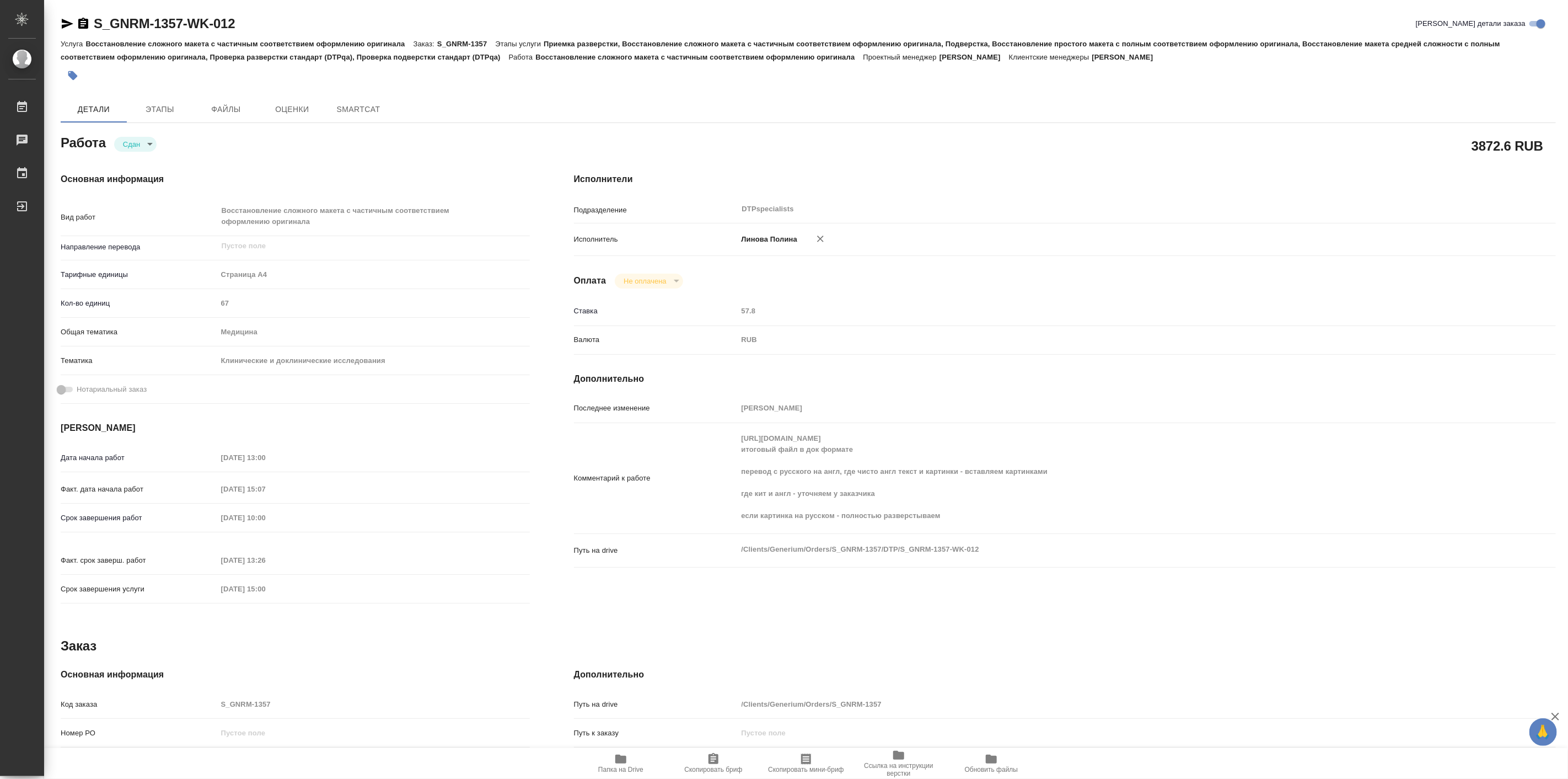
type textarea "x"
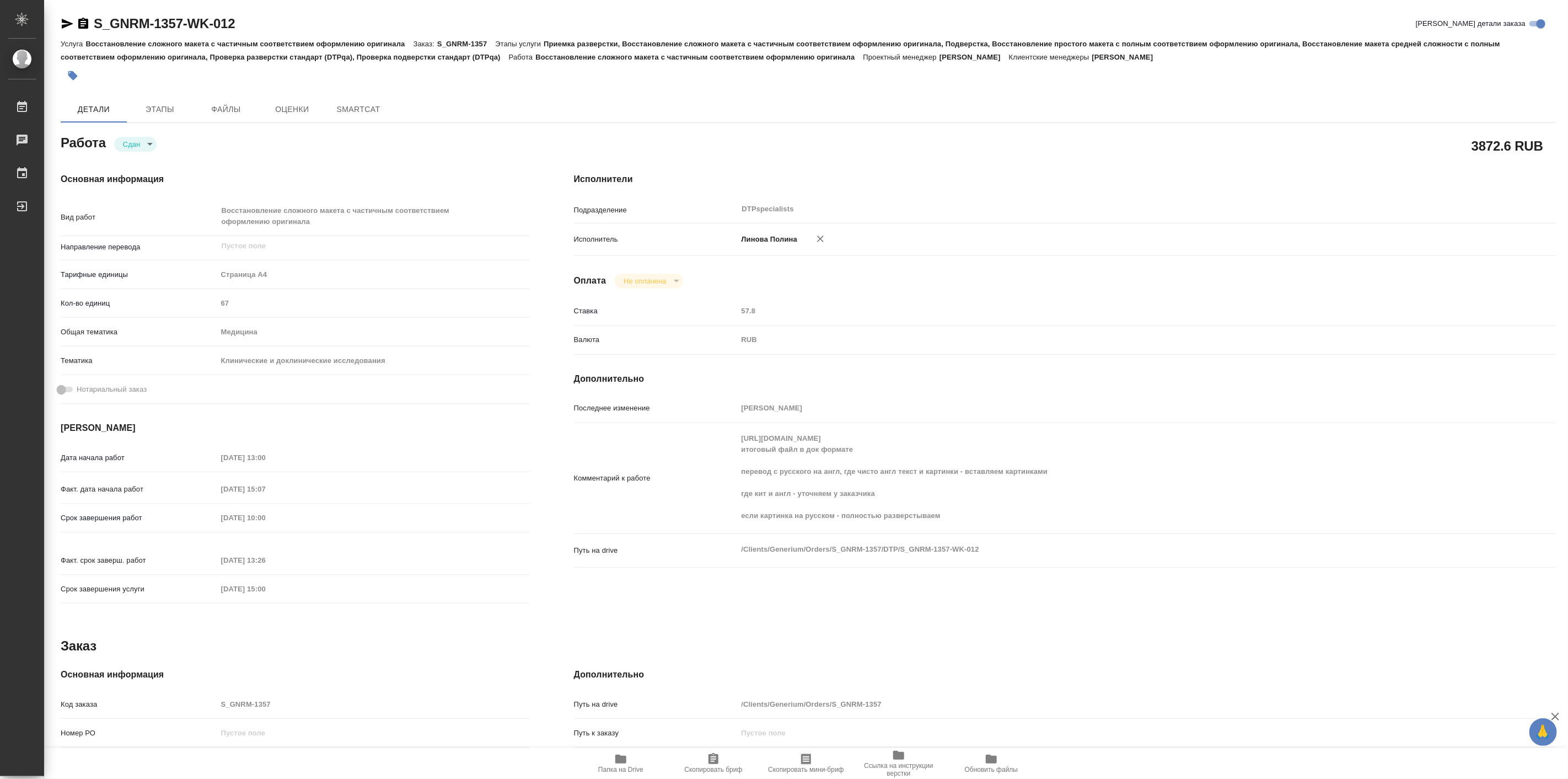
type textarea "x"
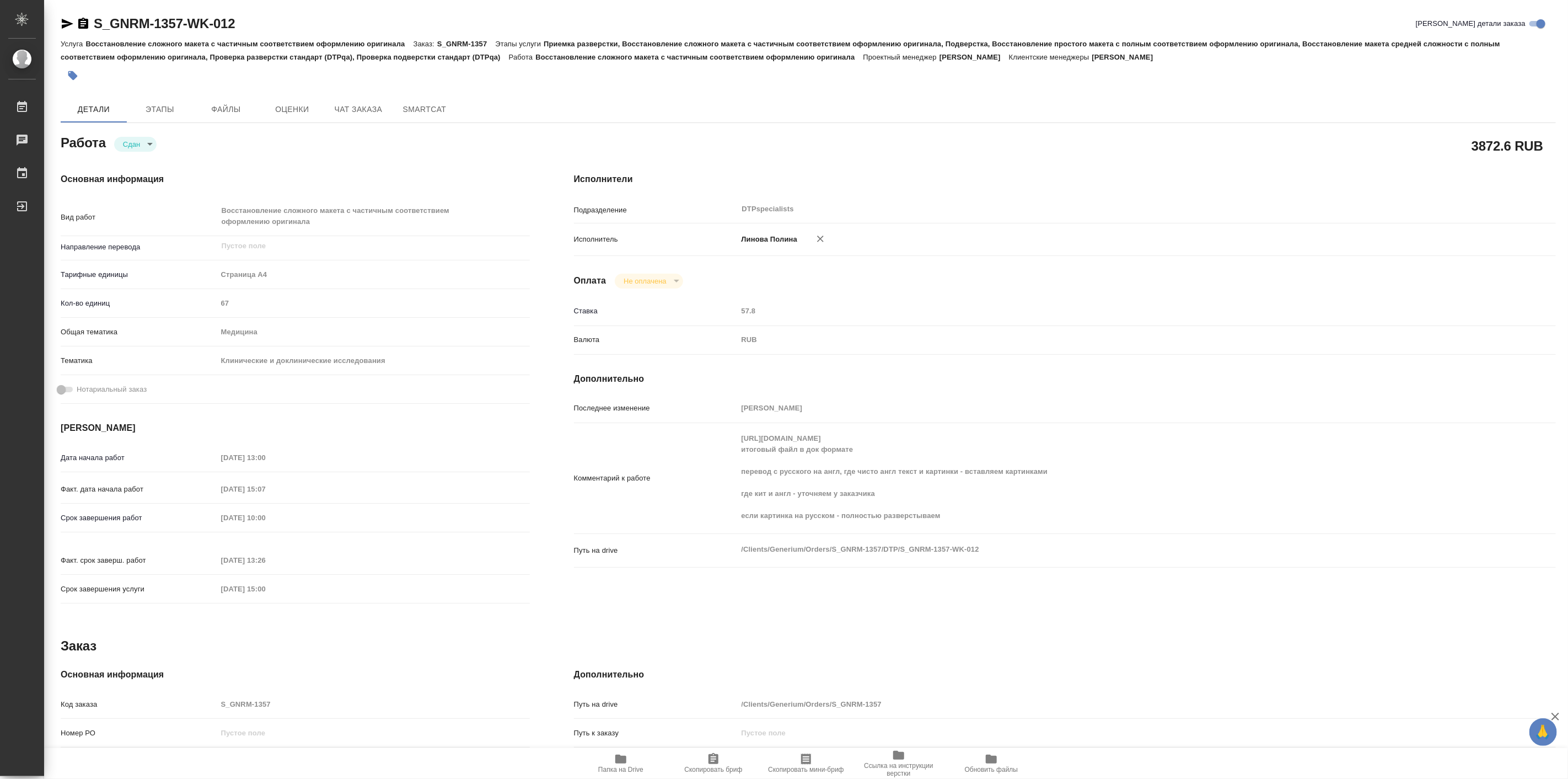
type textarea "x"
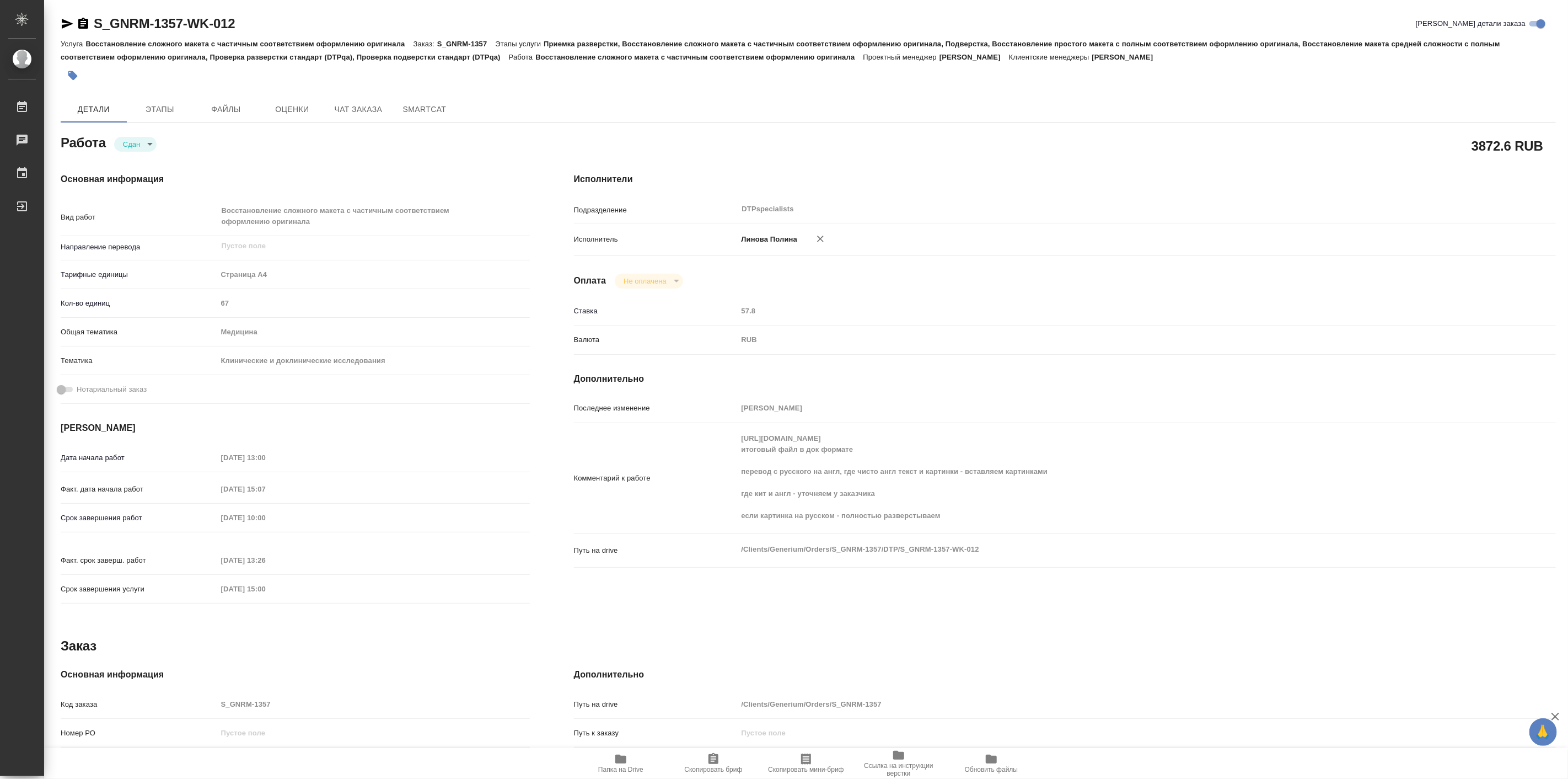
type textarea "x"
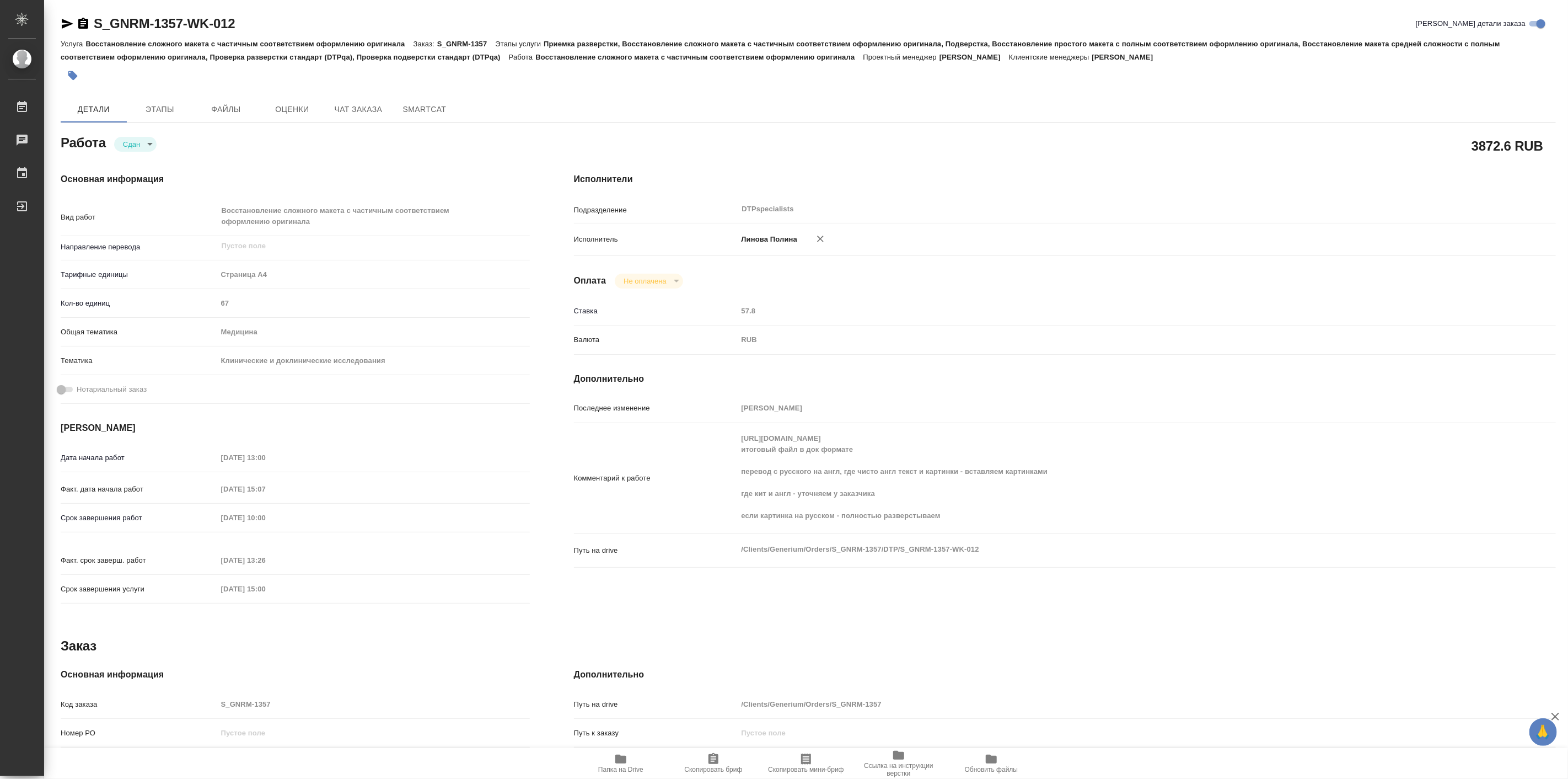
type textarea "x"
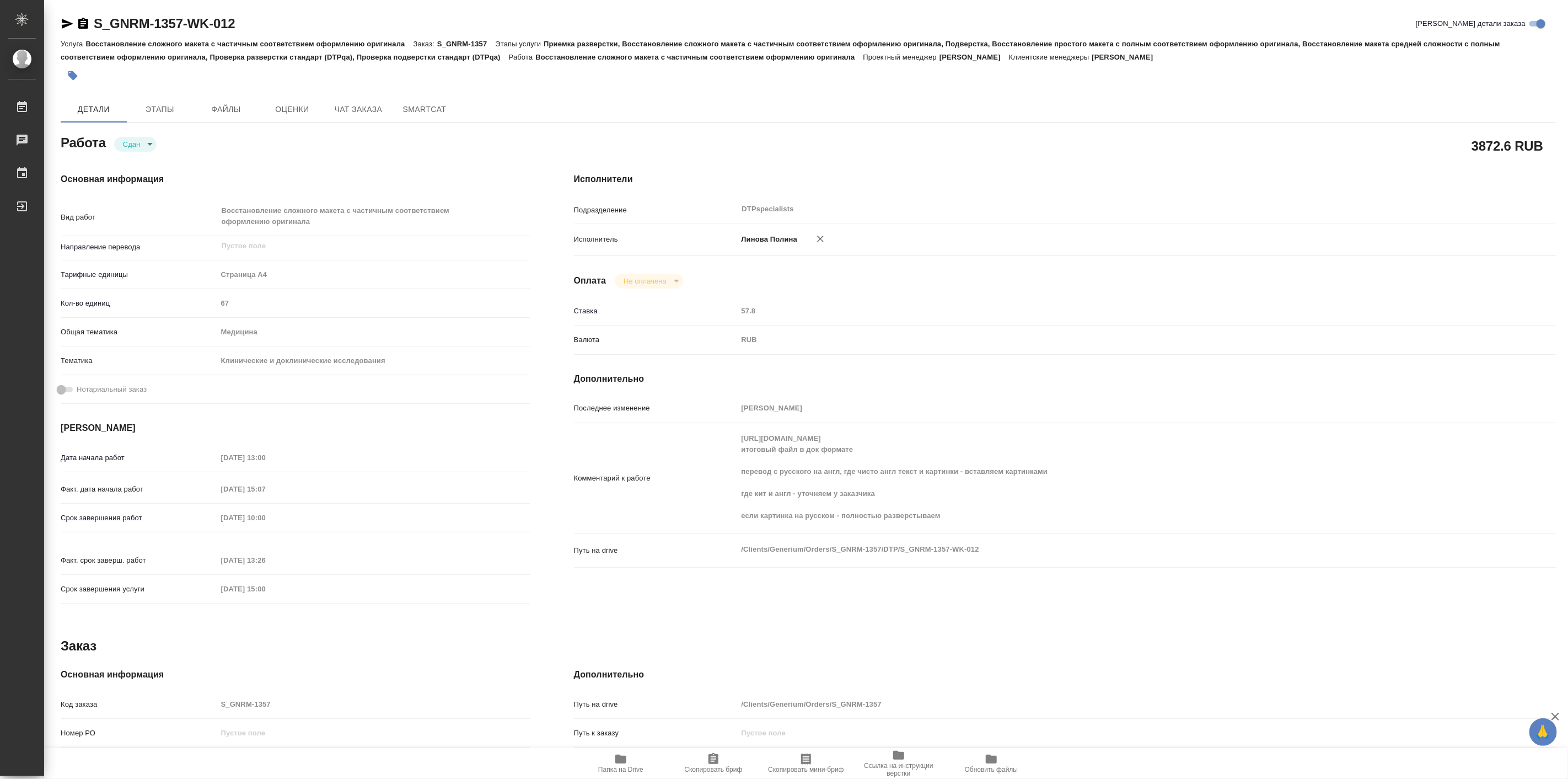
type textarea "x"
